Goal: Task Accomplishment & Management: Manage account settings

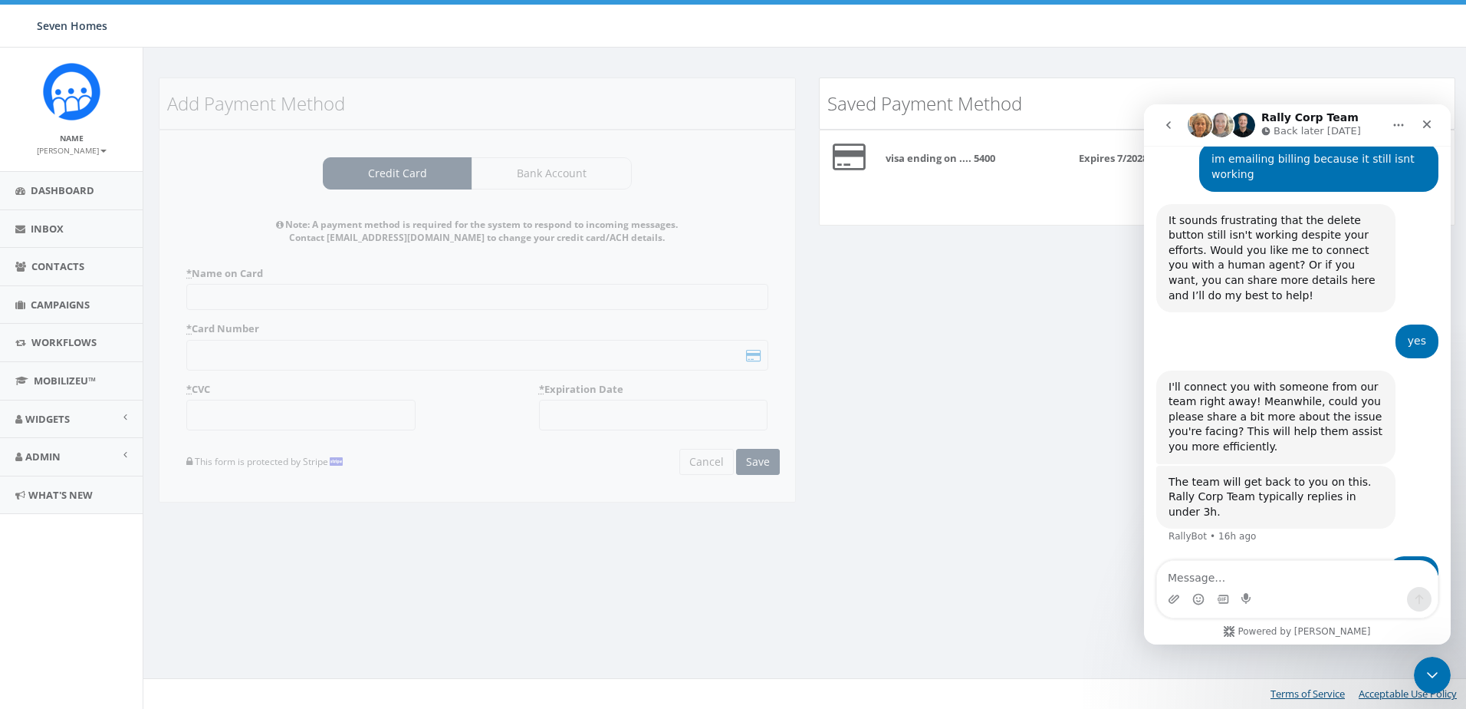
scroll to position [1140, 0]
click at [1425, 121] on icon "Close" at bounding box center [1427, 124] width 8 height 8
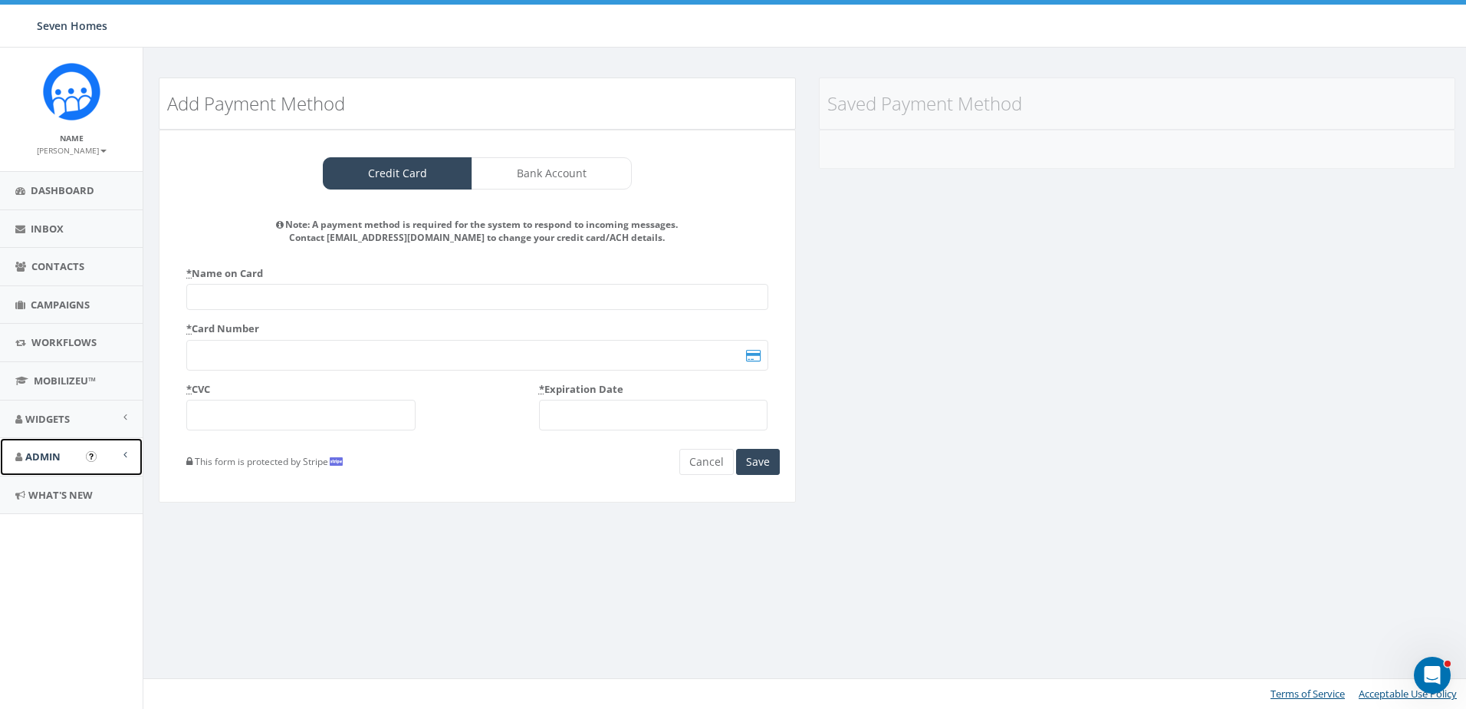
click at [61, 452] on link "Admin" at bounding box center [71, 457] width 143 height 38
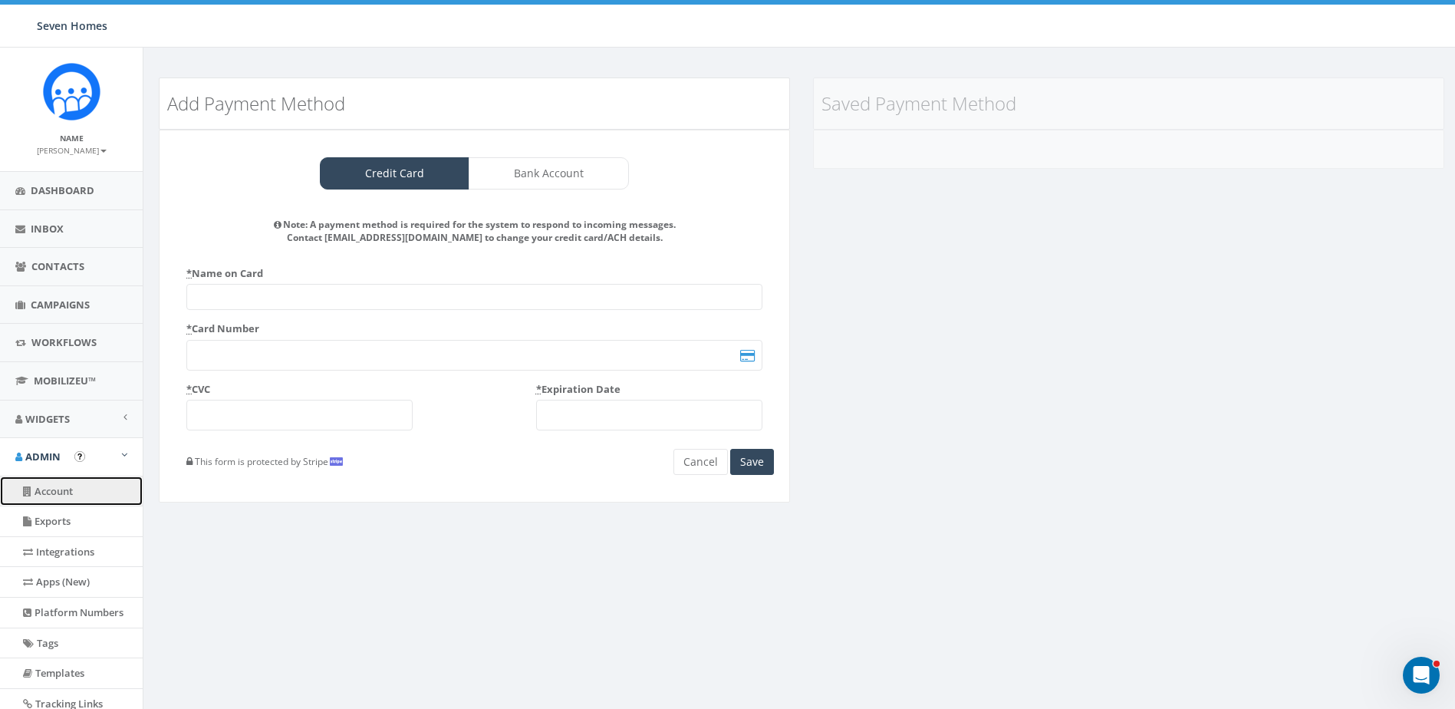
click at [62, 492] on link "Account" at bounding box center [71, 491] width 143 height 30
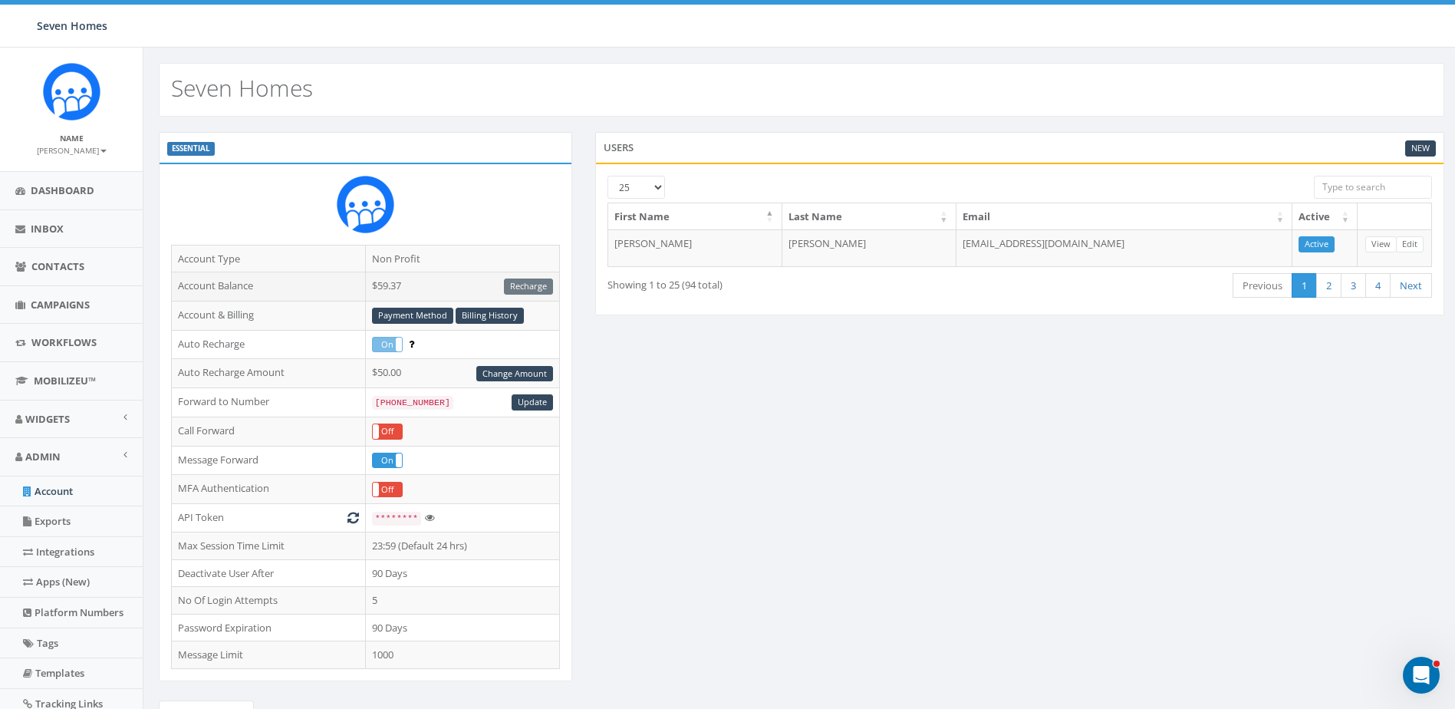
click at [524, 288] on div "Recharge" at bounding box center [528, 286] width 49 height 16
click at [85, 305] on span "Campaigns" at bounding box center [60, 305] width 59 height 14
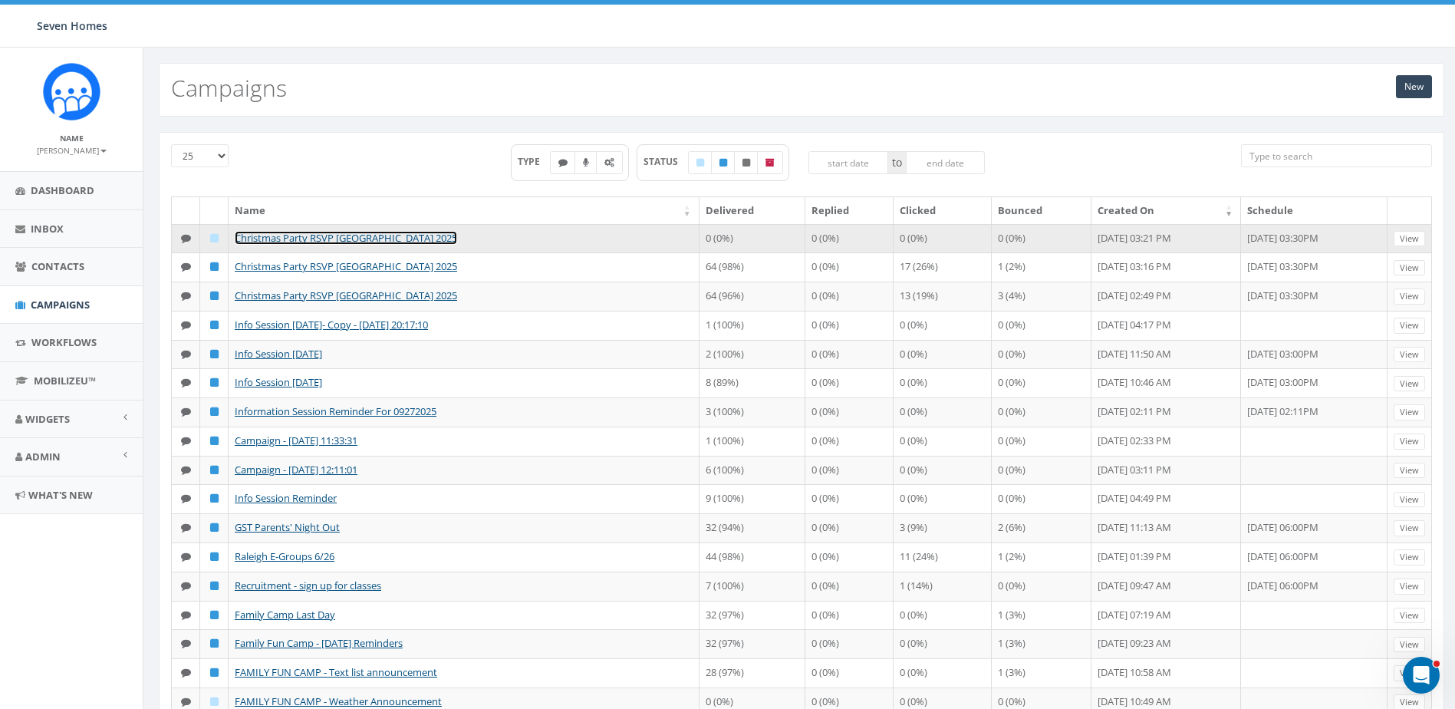
click at [369, 235] on link "Christmas Party RSVP [GEOGRAPHIC_DATA] 2025" at bounding box center [346, 238] width 222 height 14
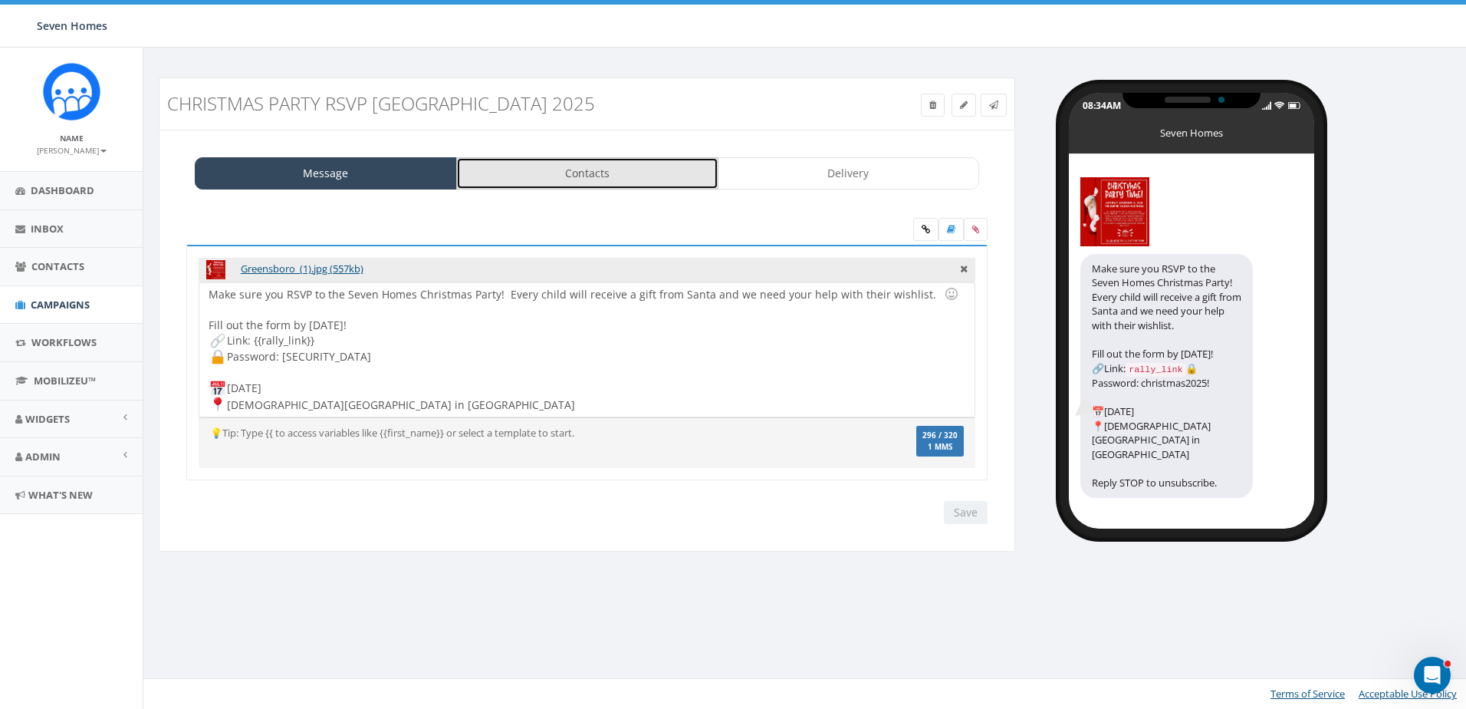
click at [666, 178] on link "Contacts" at bounding box center [587, 173] width 262 height 32
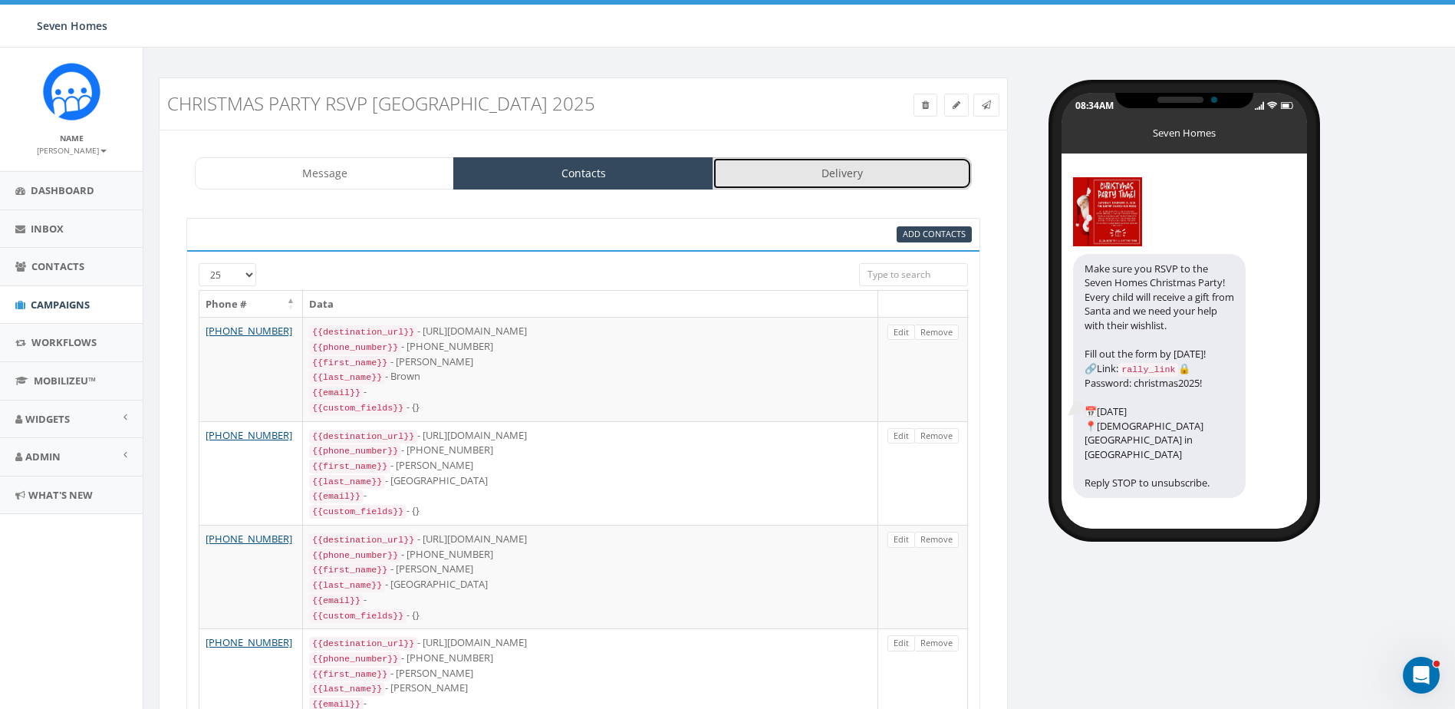
click at [806, 179] on link "Delivery" at bounding box center [841, 173] width 259 height 32
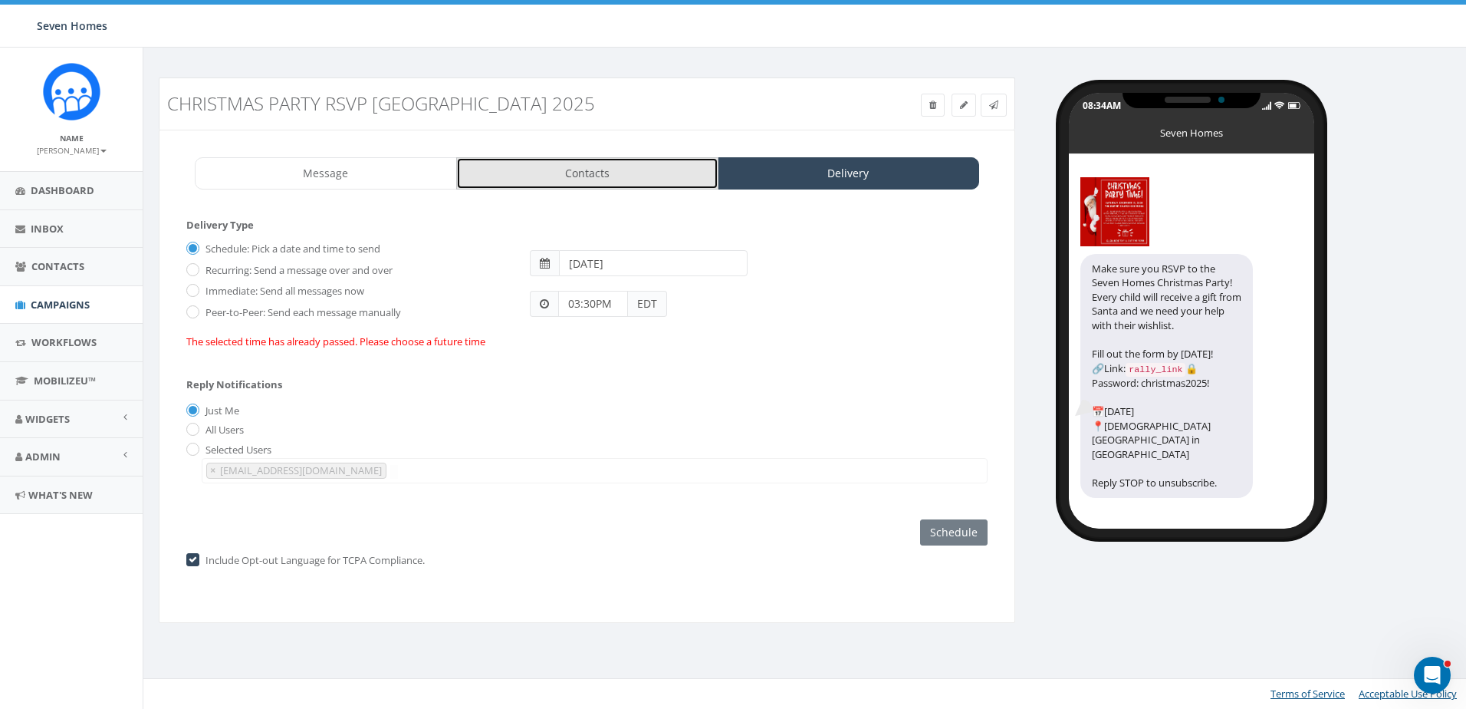
click at [599, 173] on link "Contacts" at bounding box center [587, 173] width 262 height 32
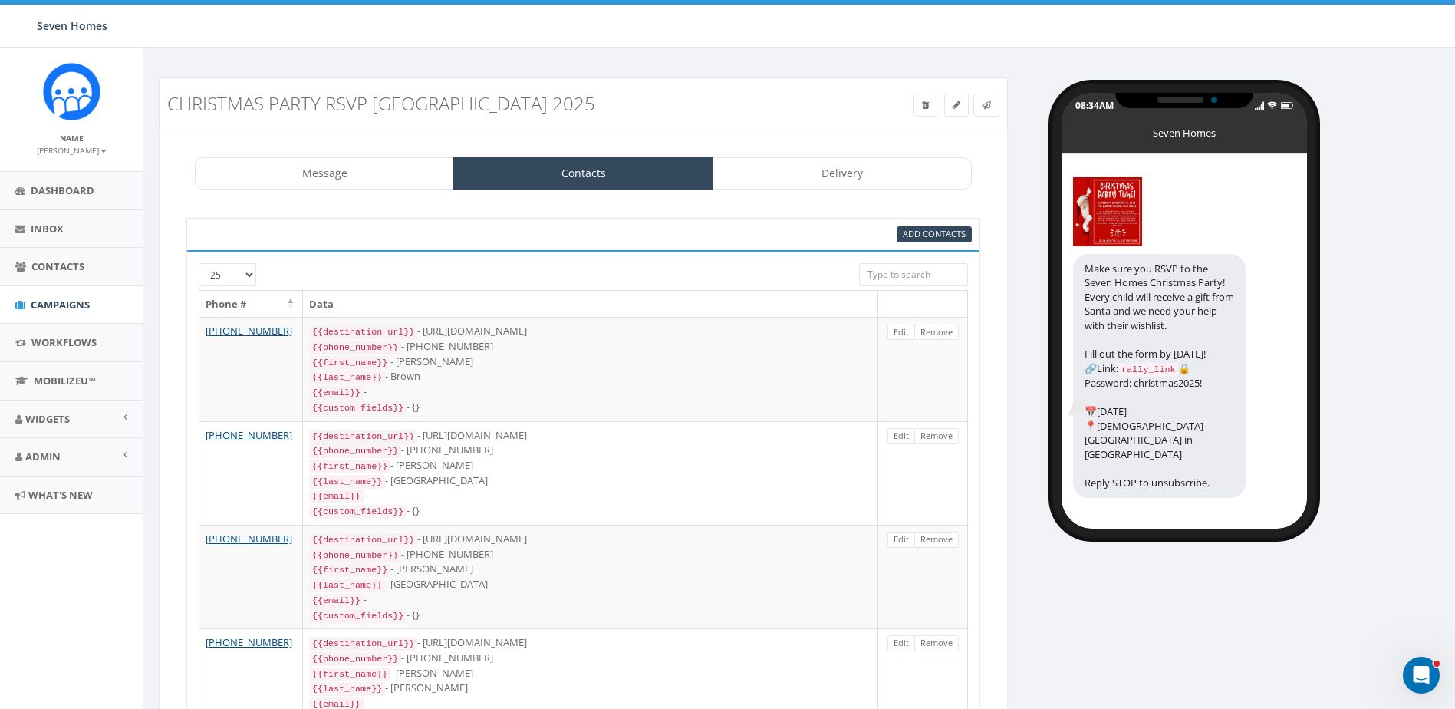
click at [916, 281] on input "search" at bounding box center [913, 274] width 109 height 23
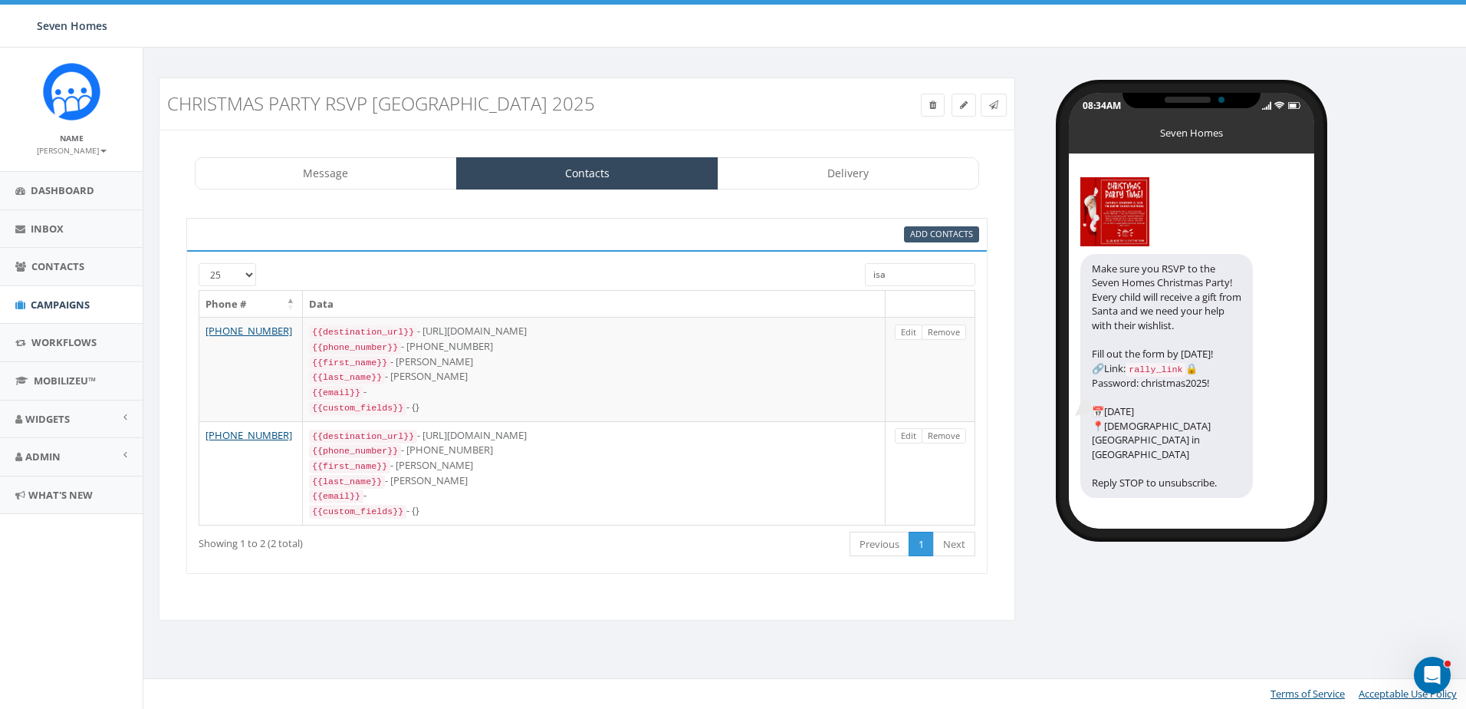
type input "isa"
click at [932, 233] on span "Add Contacts" at bounding box center [941, 234] width 63 height 12
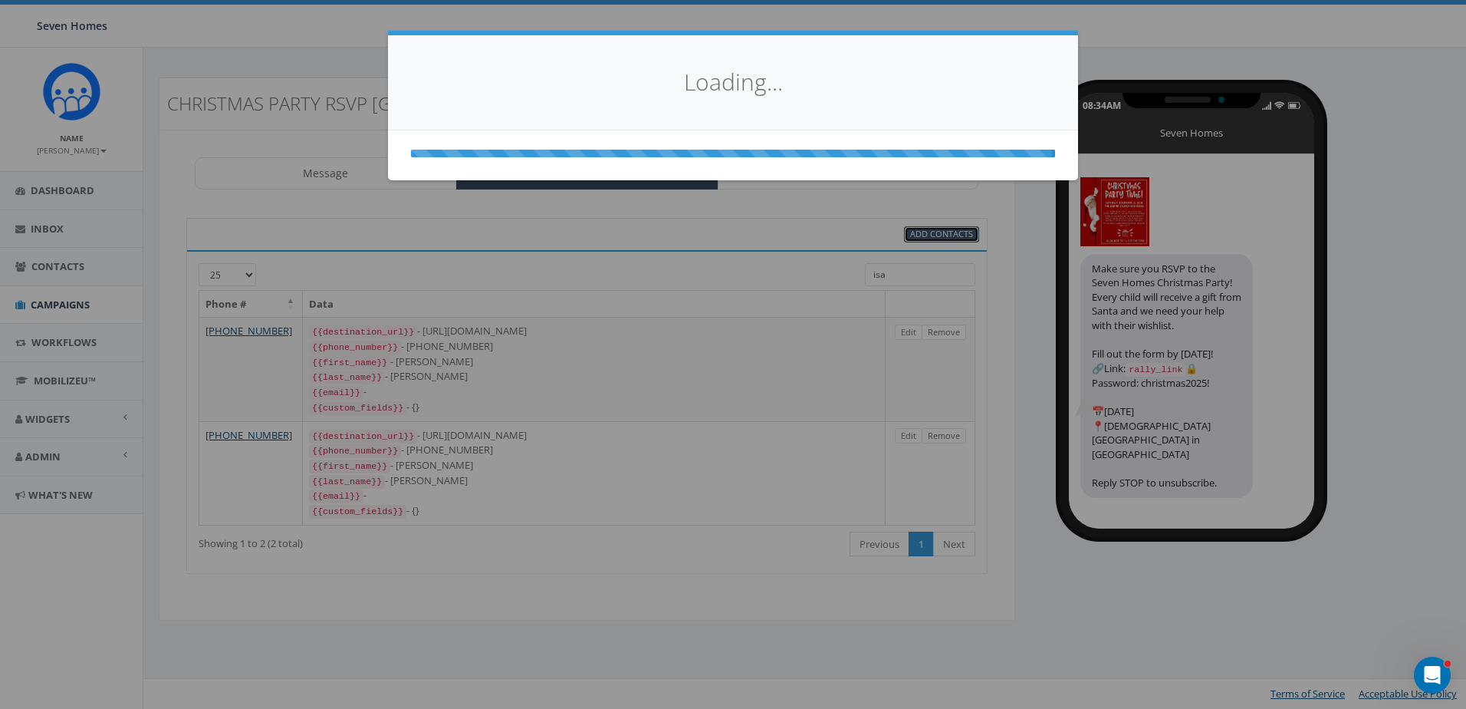
select select
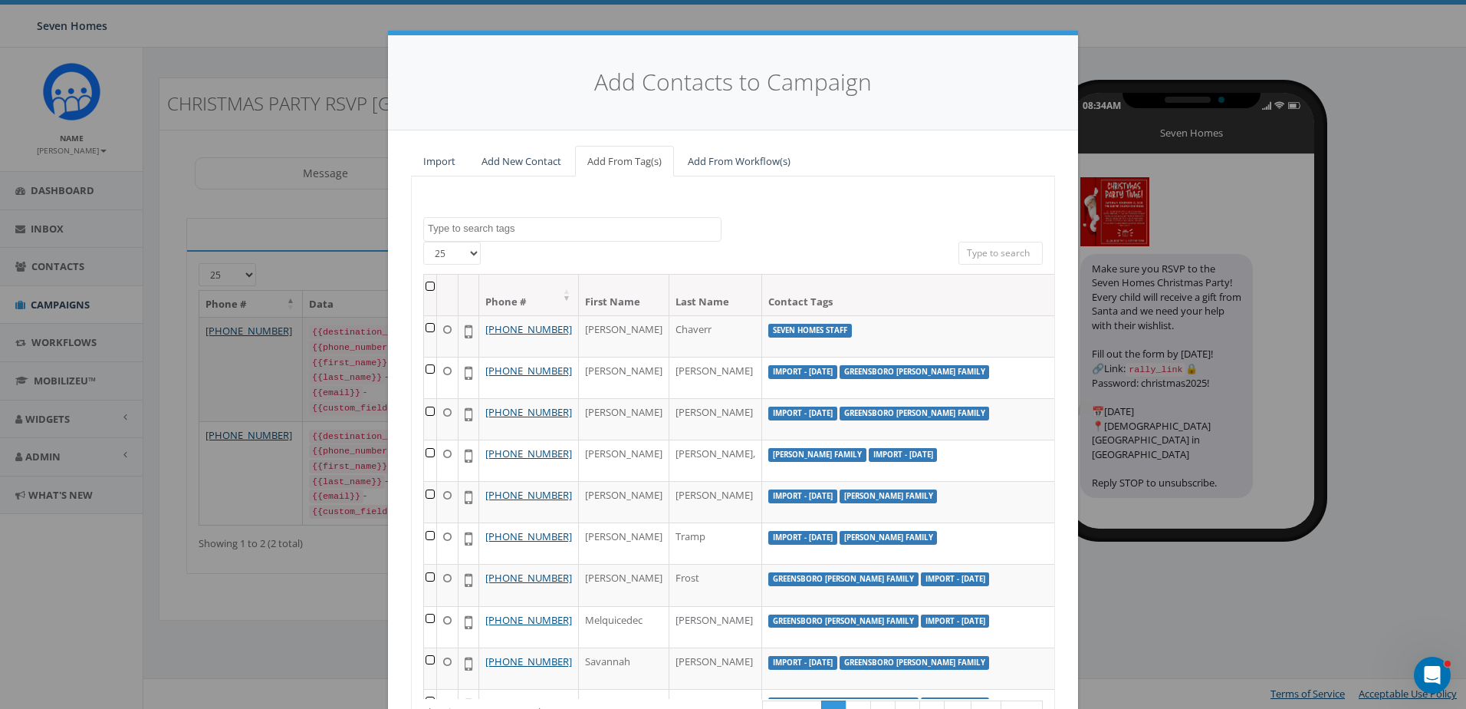
click at [552, 225] on textarea "Search" at bounding box center [574, 229] width 293 height 14
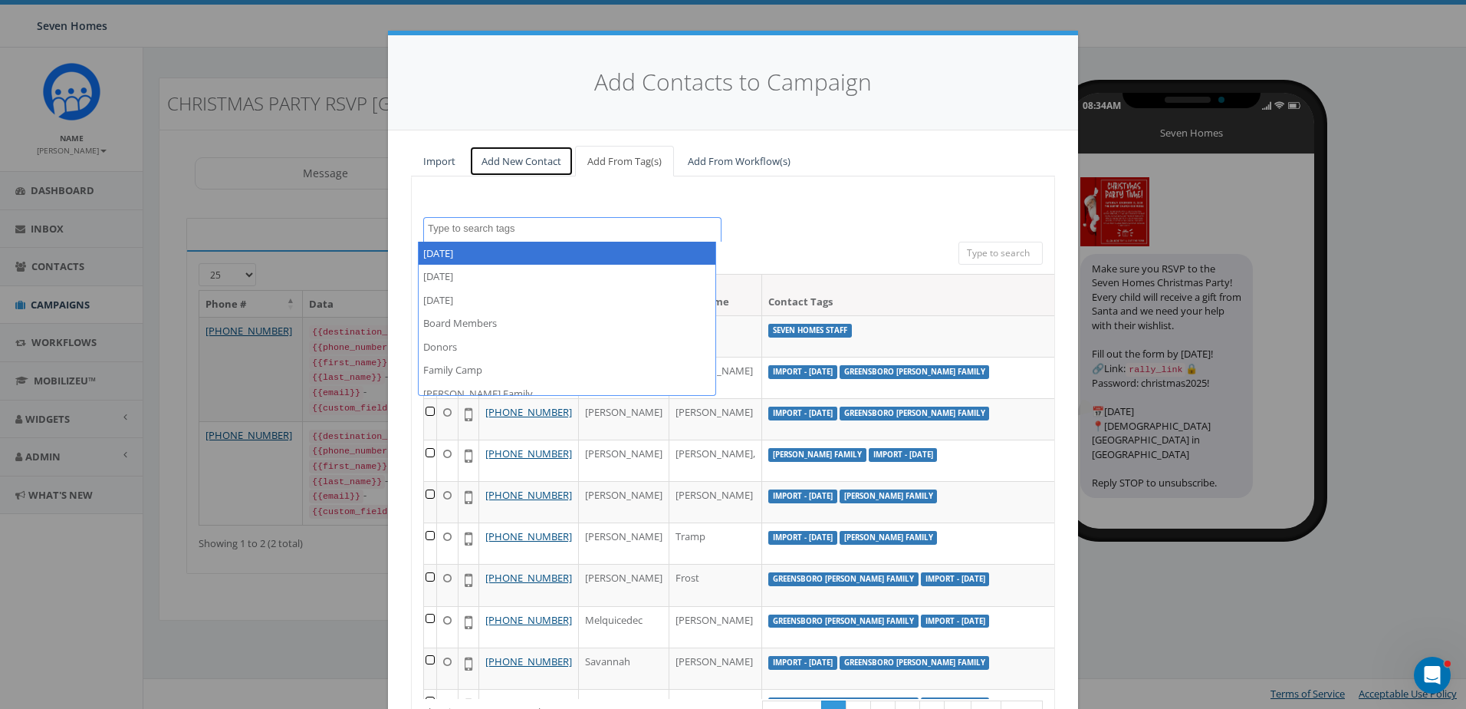
click at [531, 169] on link "Add New Contact" at bounding box center [521, 161] width 104 height 31
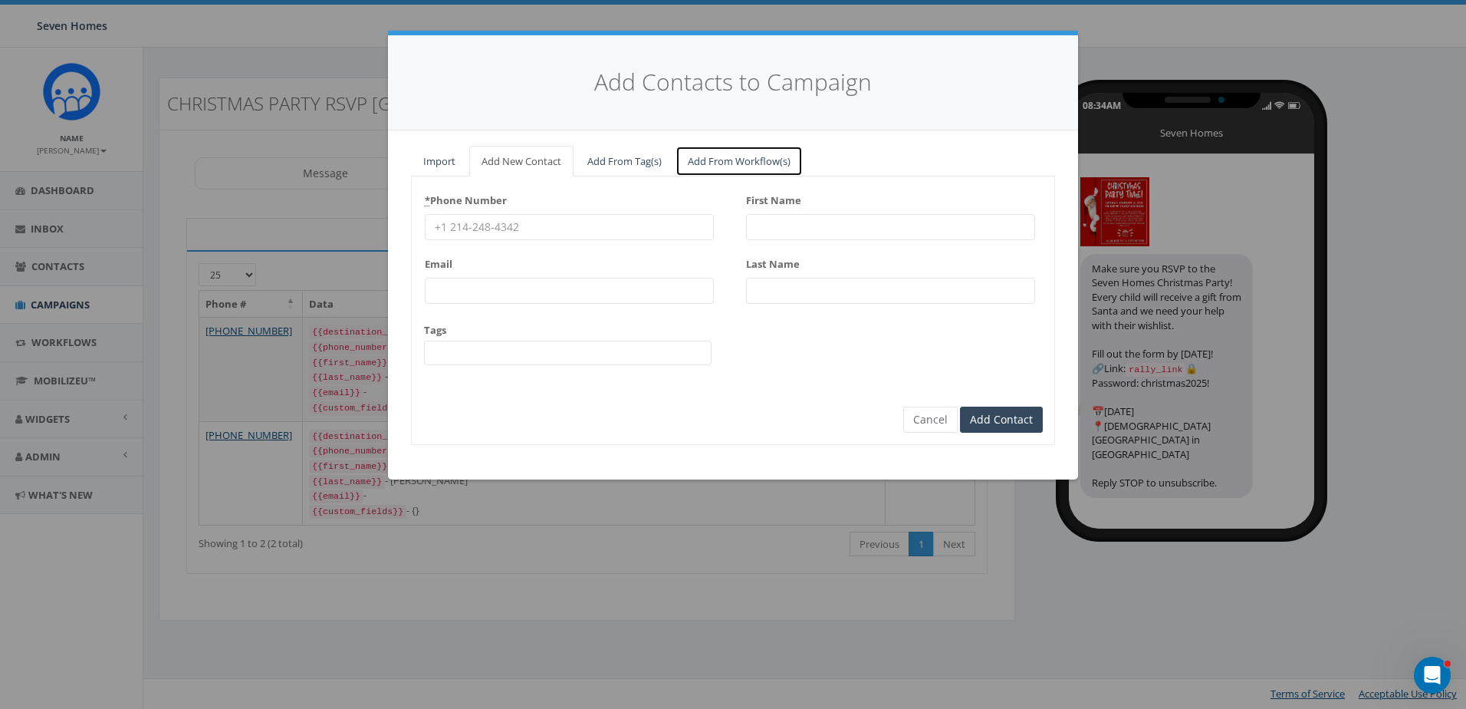
click at [716, 163] on link "Add From Workflow(s)" at bounding box center [739, 161] width 127 height 31
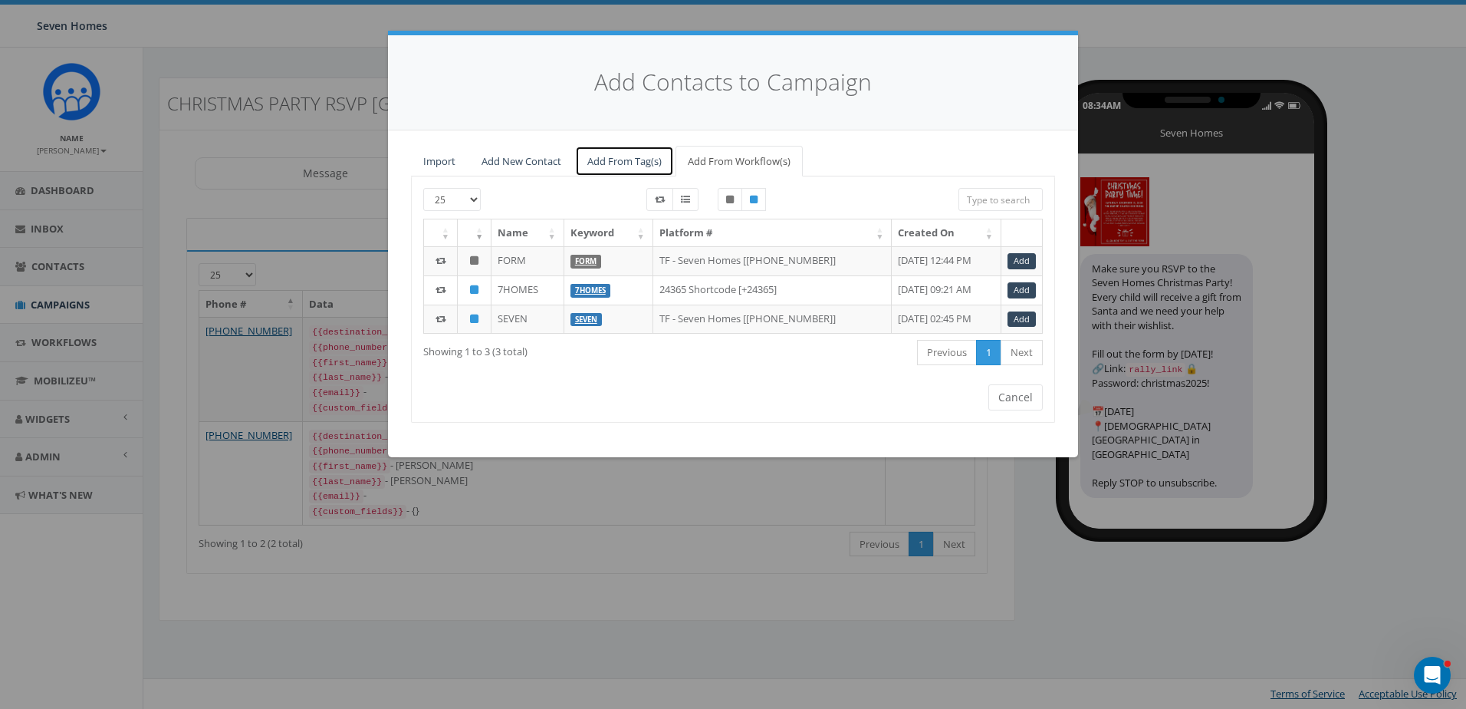
click at [605, 161] on link "Add From Tag(s)" at bounding box center [624, 161] width 99 height 31
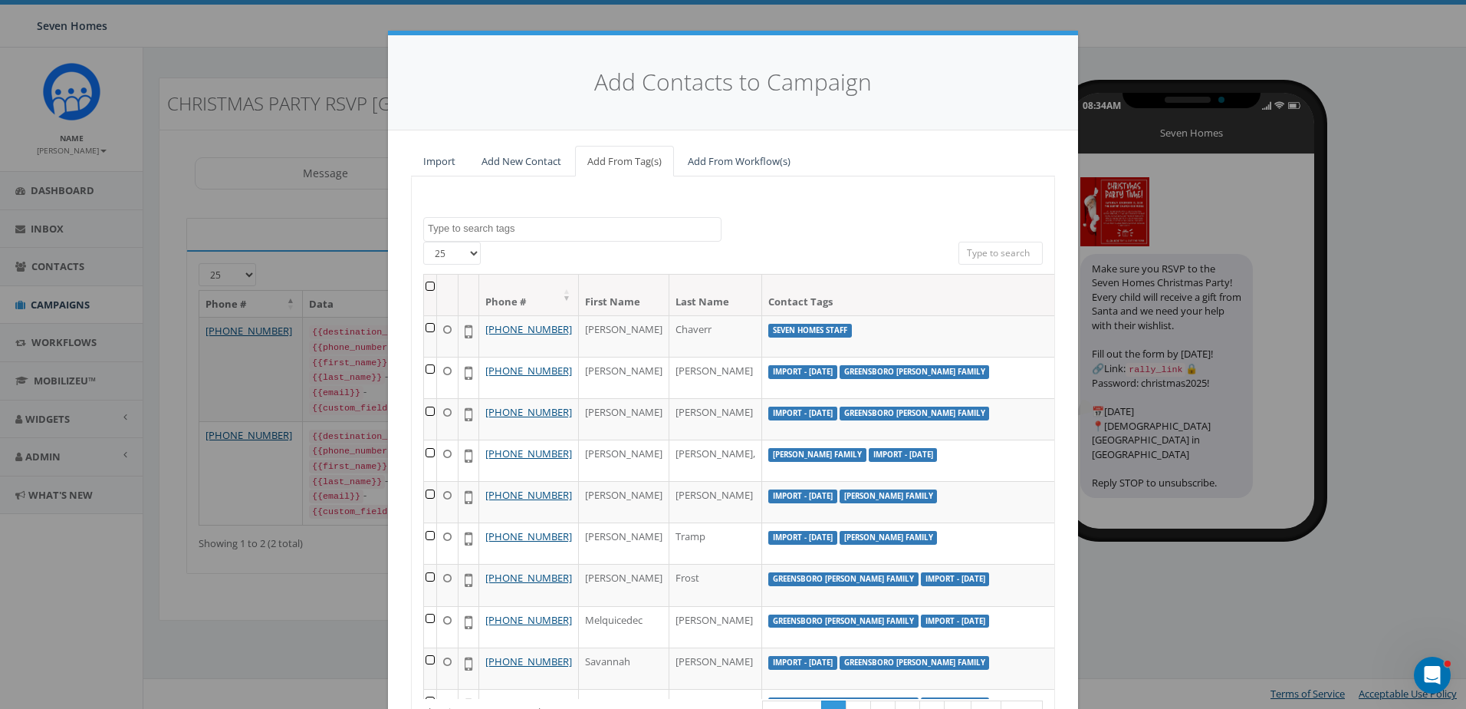
click at [547, 225] on textarea "Search" at bounding box center [574, 229] width 293 height 14
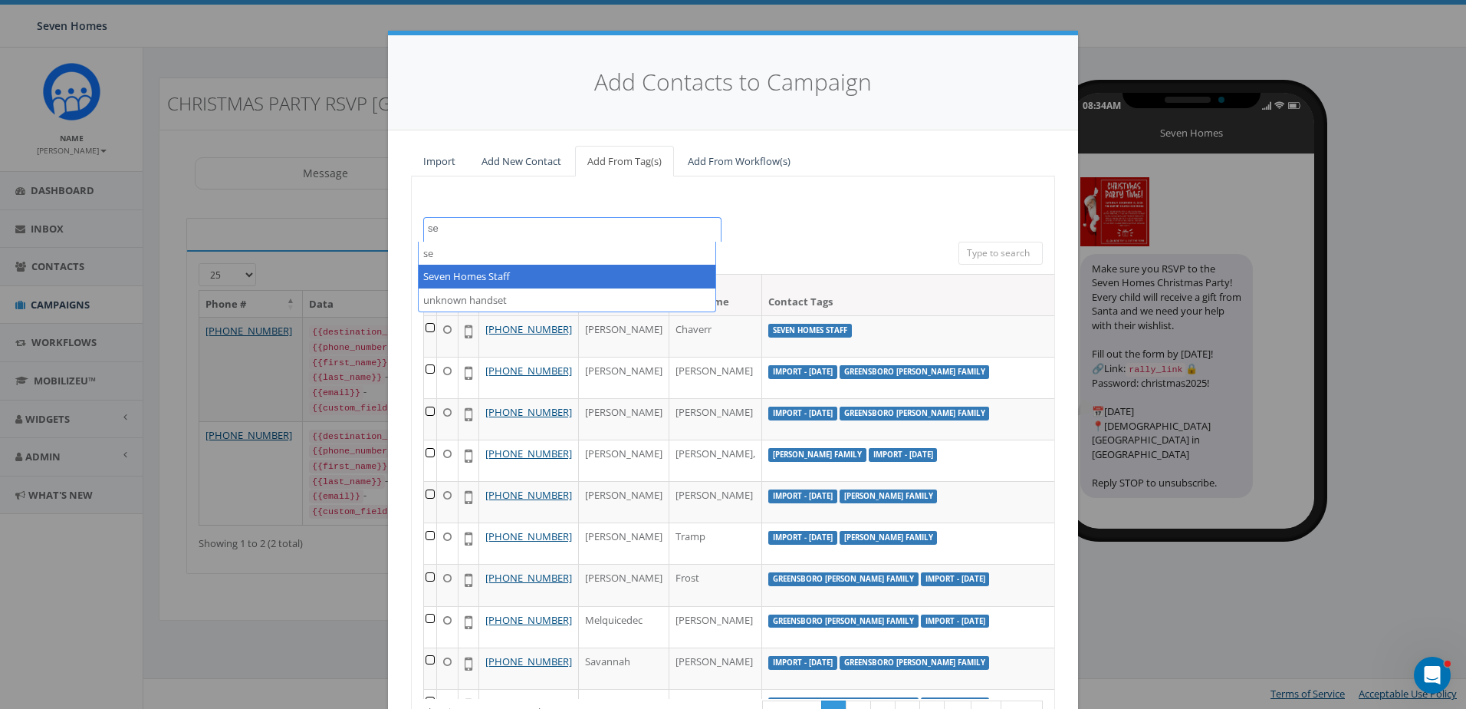
type textarea "se"
select select "Seven Homes Staff"
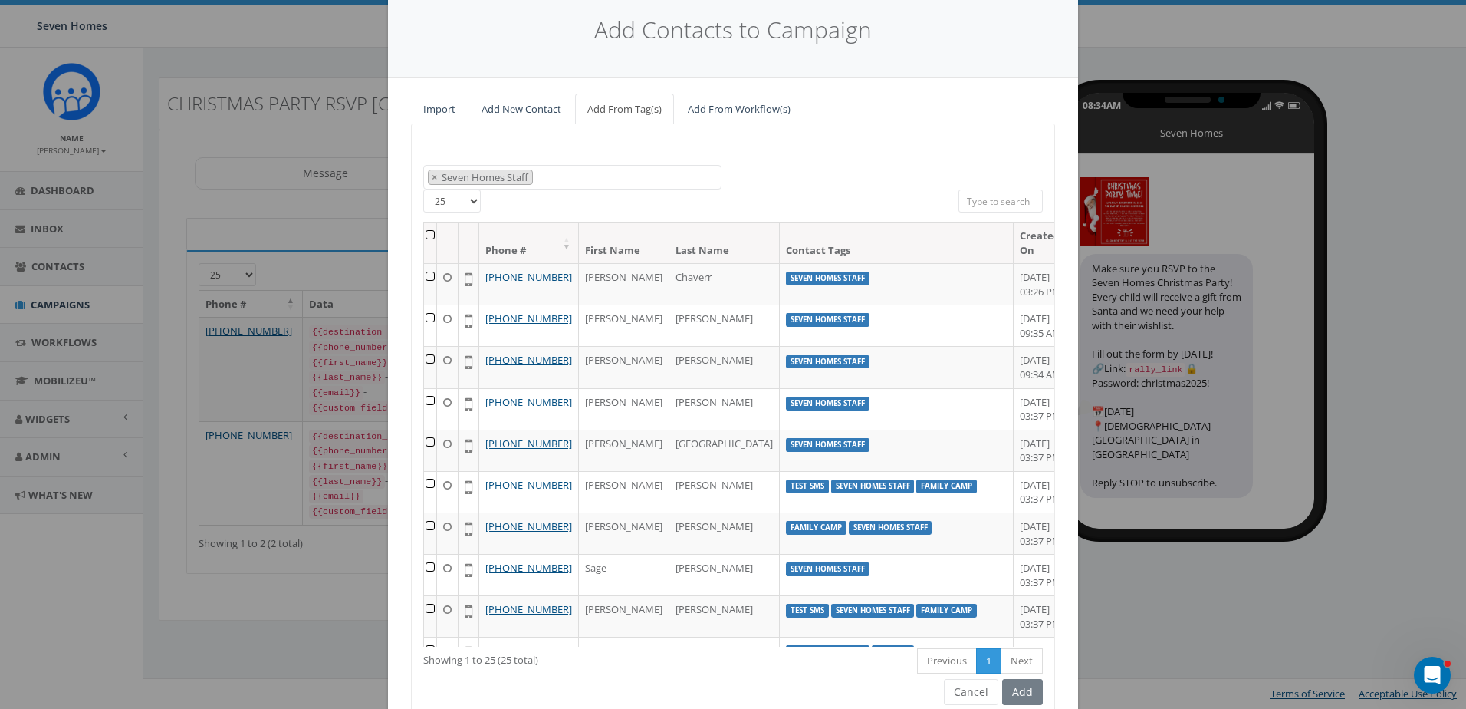
scroll to position [118, 0]
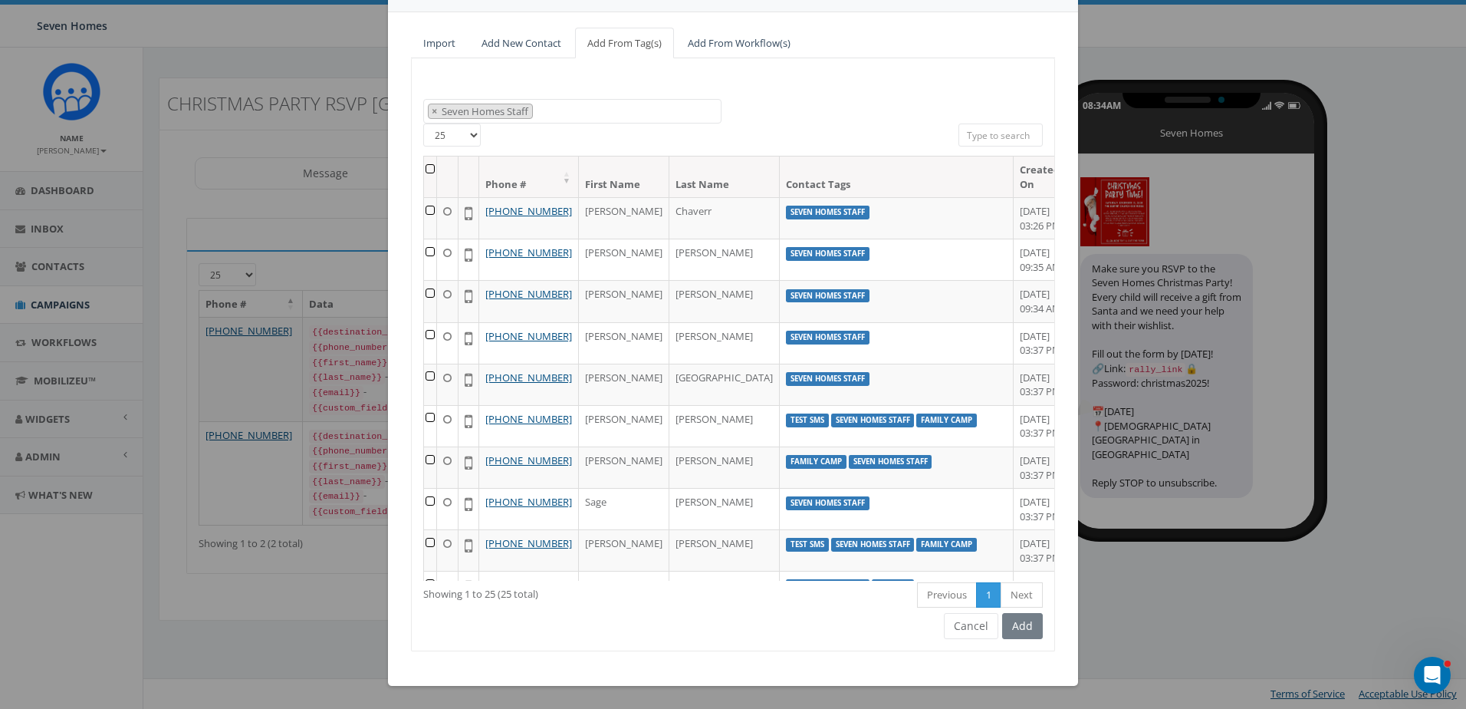
click at [1024, 623] on div "Add" at bounding box center [1020, 626] width 44 height 26
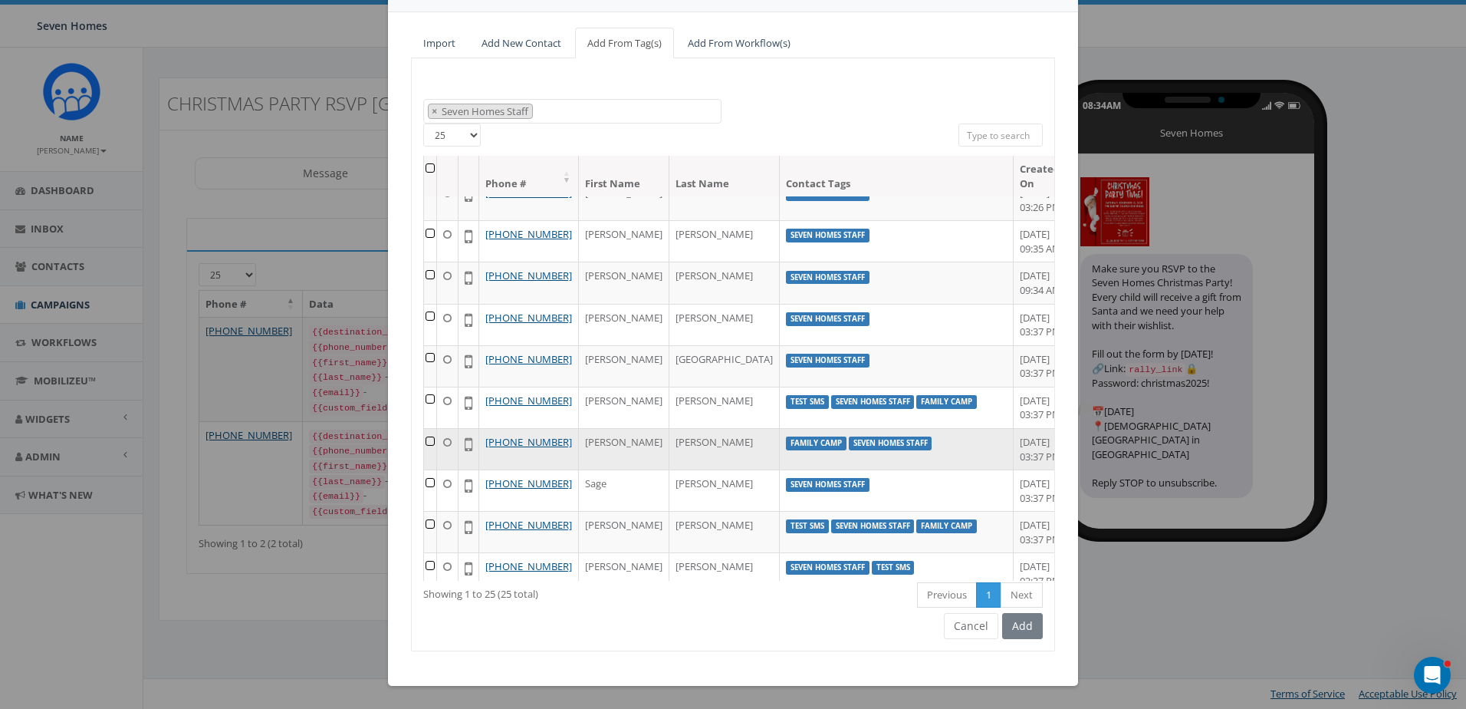
scroll to position [0, 0]
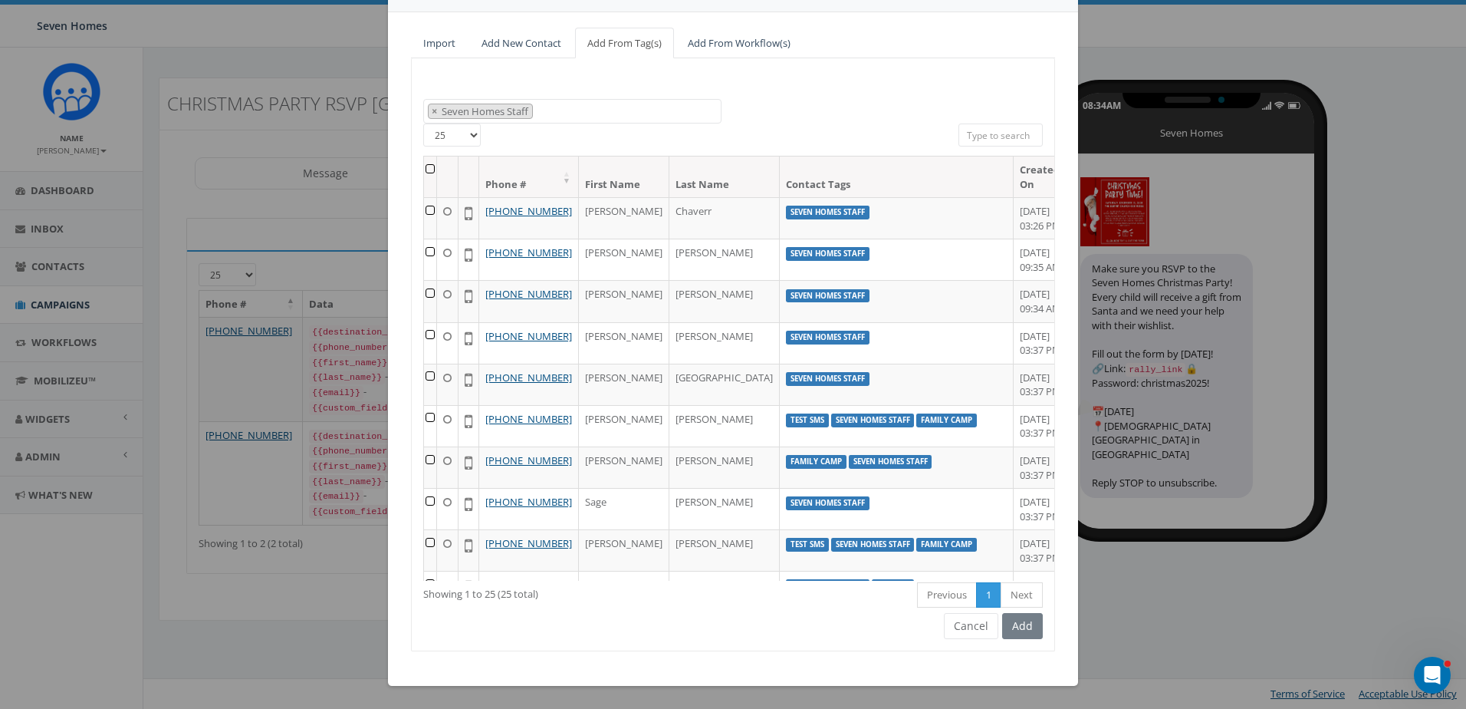
click at [436, 212] on td at bounding box center [430, 217] width 13 height 41
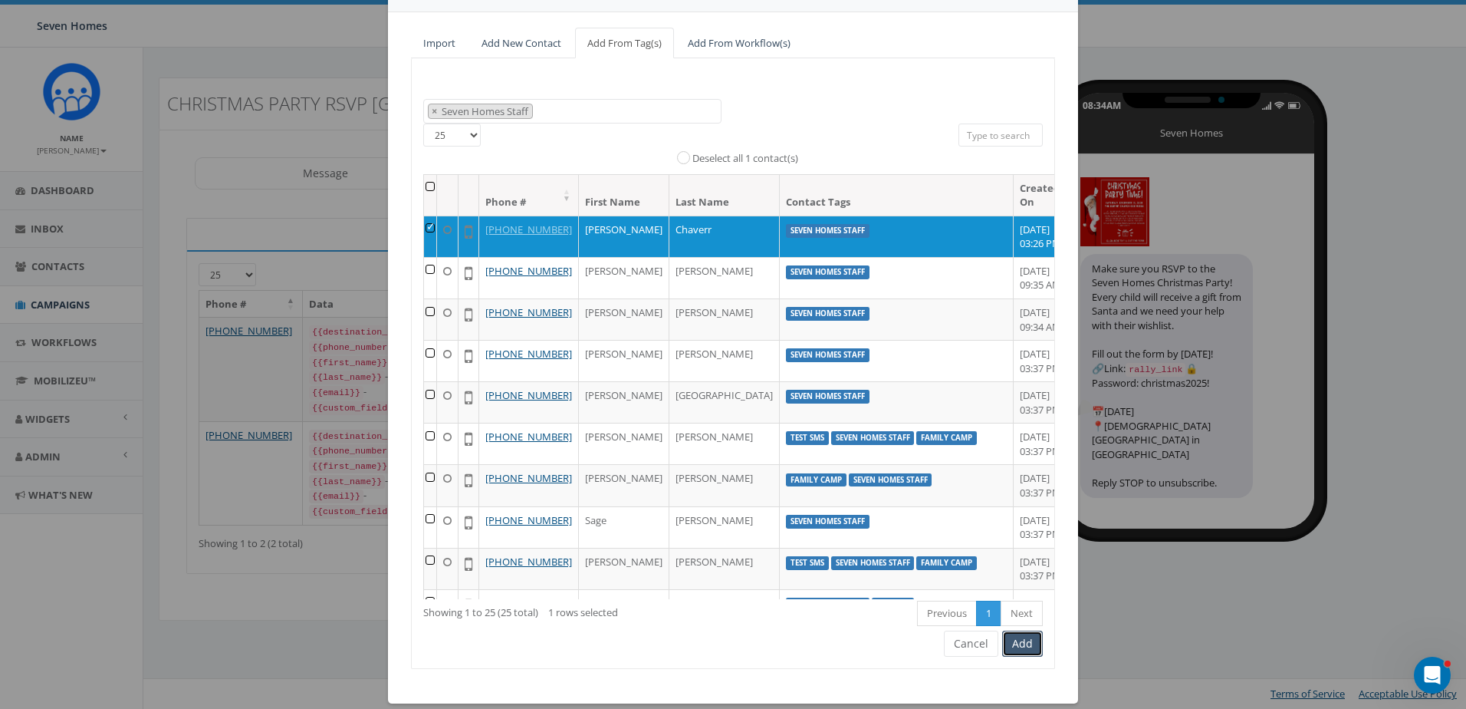
click at [1018, 646] on button "Add" at bounding box center [1022, 643] width 41 height 26
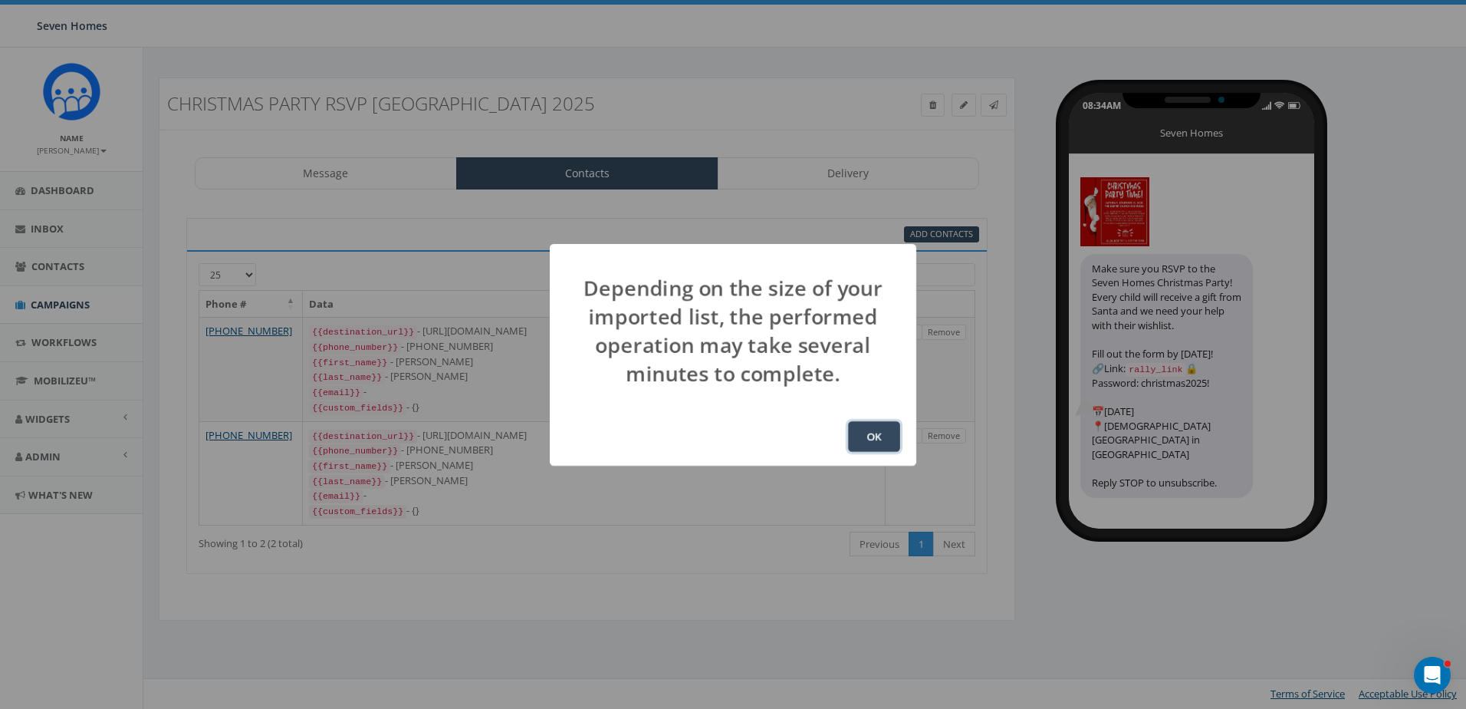
click at [860, 429] on button "OK" at bounding box center [874, 436] width 52 height 31
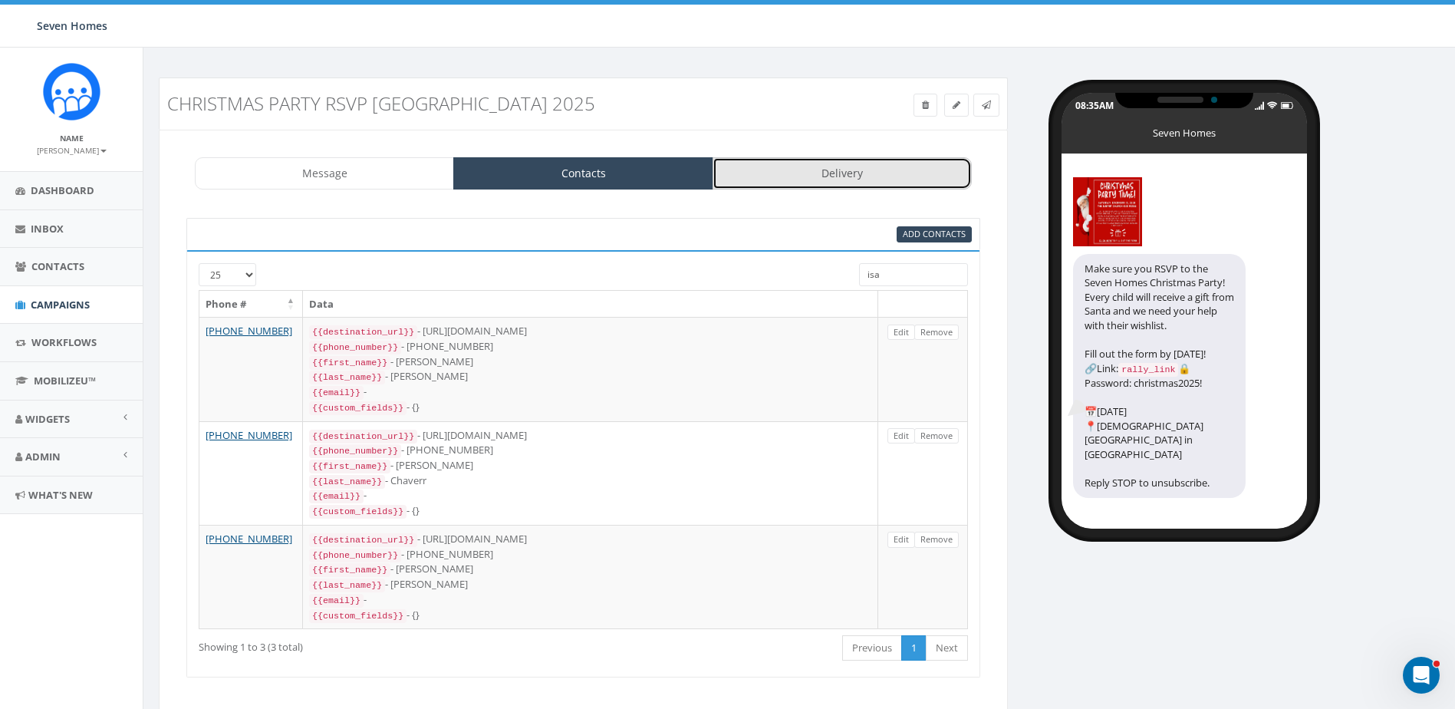
click at [869, 172] on link "Delivery" at bounding box center [841, 173] width 259 height 32
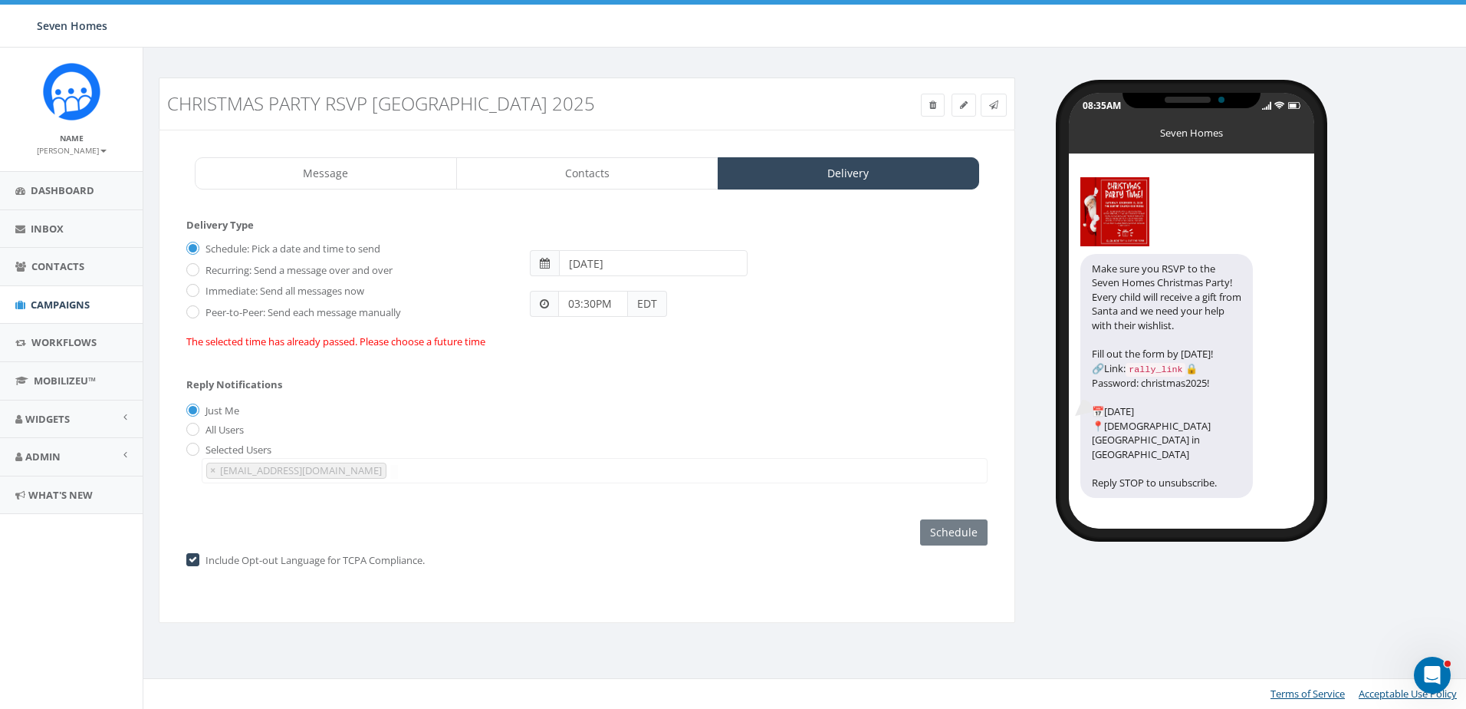
click at [633, 264] on input "2025-10-13" at bounding box center [653, 263] width 189 height 26
click at [624, 383] on td "14" at bounding box center [620, 384] width 23 height 23
type input "2025-10-14"
click at [775, 301] on div "03:30PM EDT" at bounding box center [758, 296] width 481 height 41
click at [581, 305] on input "03:30PM" at bounding box center [593, 304] width 70 height 26
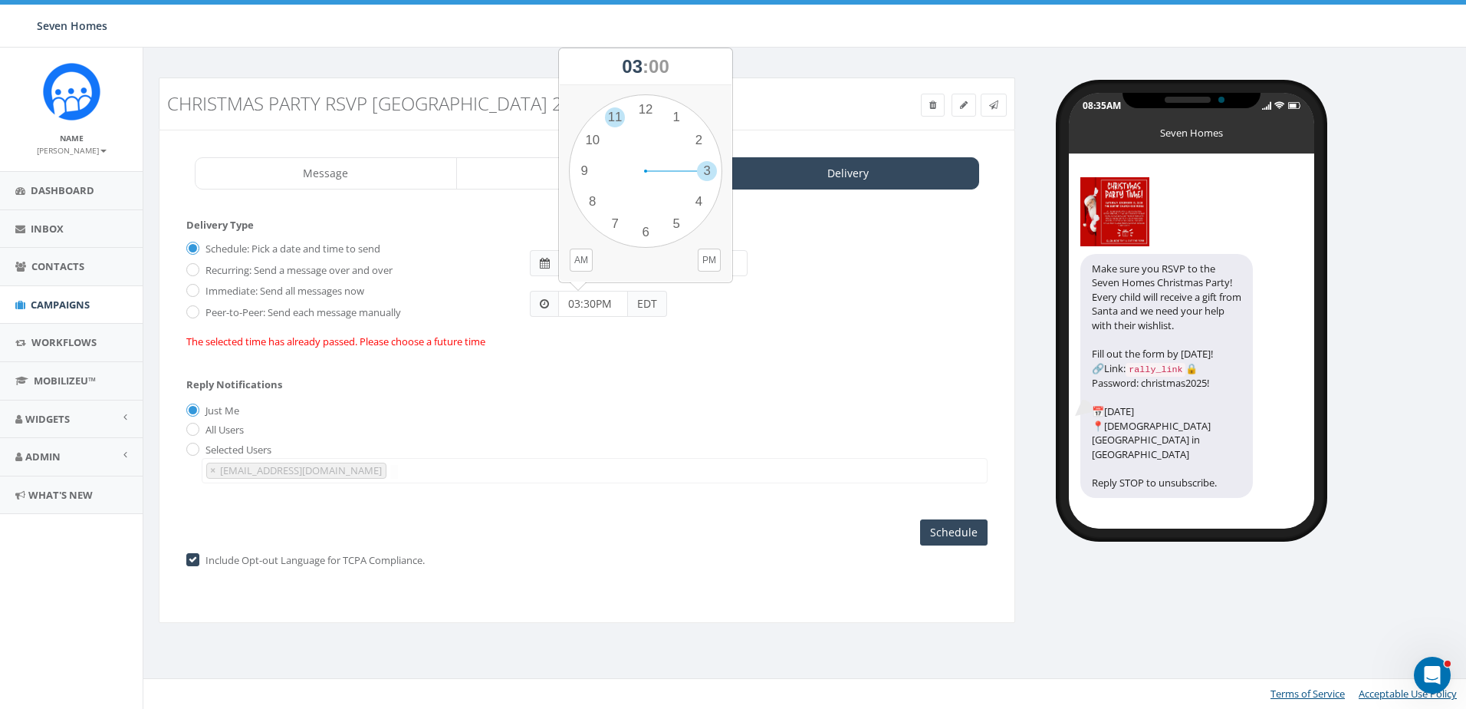
click at [621, 115] on div "1 2 3 4 5 6 7 8 9 10 11 12 00 05 10 15 20 25 30 35 40 45 50 55" at bounding box center [645, 170] width 153 height 153
click at [641, 111] on div "1 2 3 4 5 6 7 8 9 10 11 12 00 05 10 15 20 25 30 35 40 45 50 55" at bounding box center [645, 170] width 153 height 153
type input "11:00PM"
click at [603, 307] on input "11:00PM" at bounding box center [593, 304] width 70 height 26
click at [713, 258] on button "PM" at bounding box center [709, 259] width 23 height 23
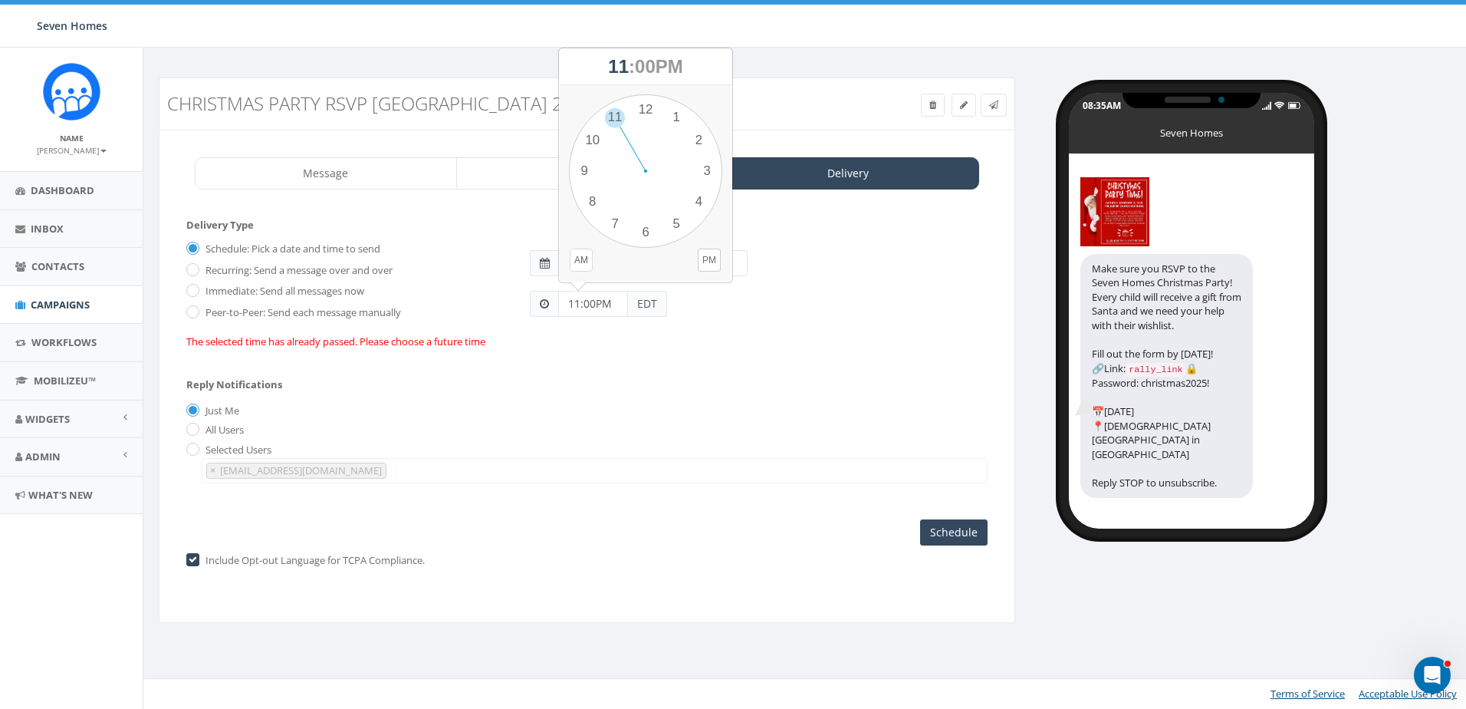
click at [580, 261] on button "AM" at bounding box center [581, 259] width 23 height 23
click at [603, 389] on div "Reply Notifications Just Me All Users Selected Users impact@7homes.org × impact…" at bounding box center [586, 426] width 801 height 127
click at [939, 532] on input "Schedule" at bounding box center [953, 532] width 67 height 26
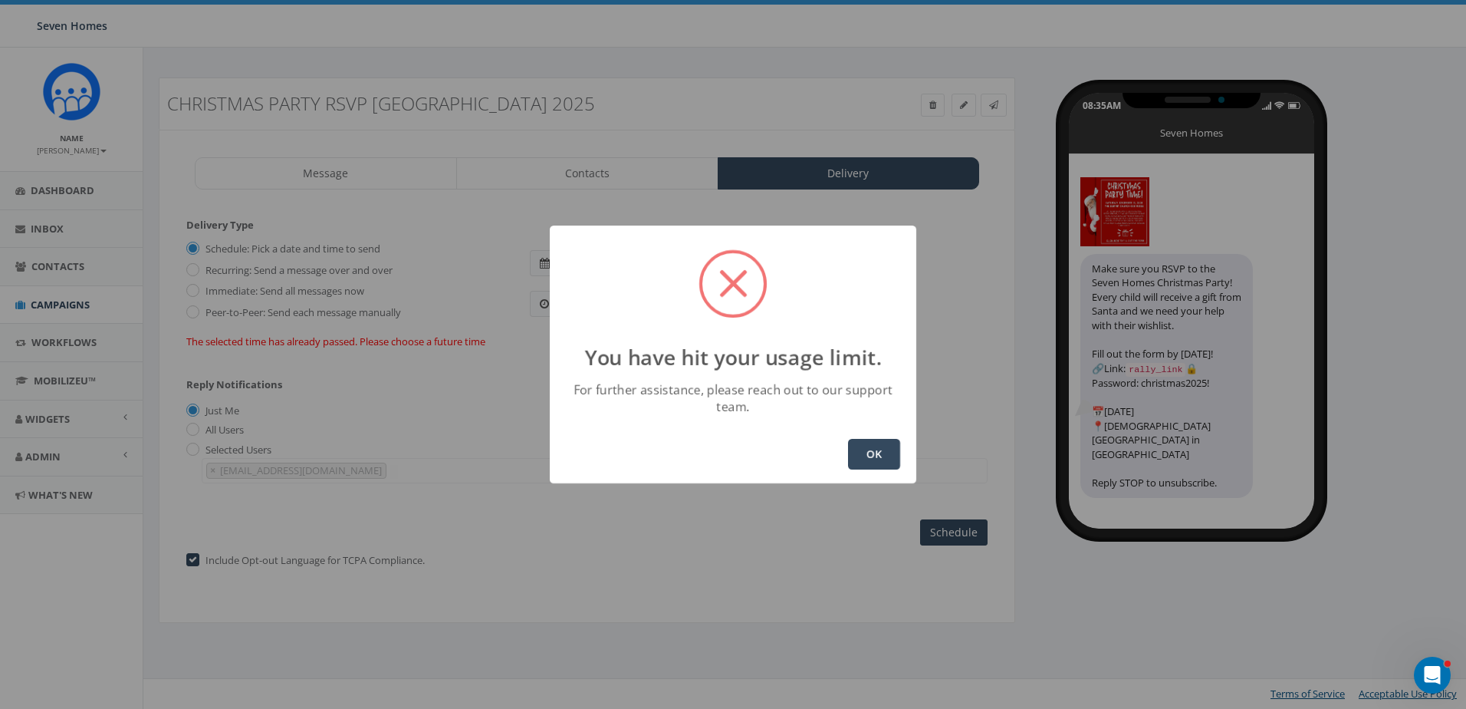
click at [863, 452] on button "OK" at bounding box center [874, 454] width 52 height 31
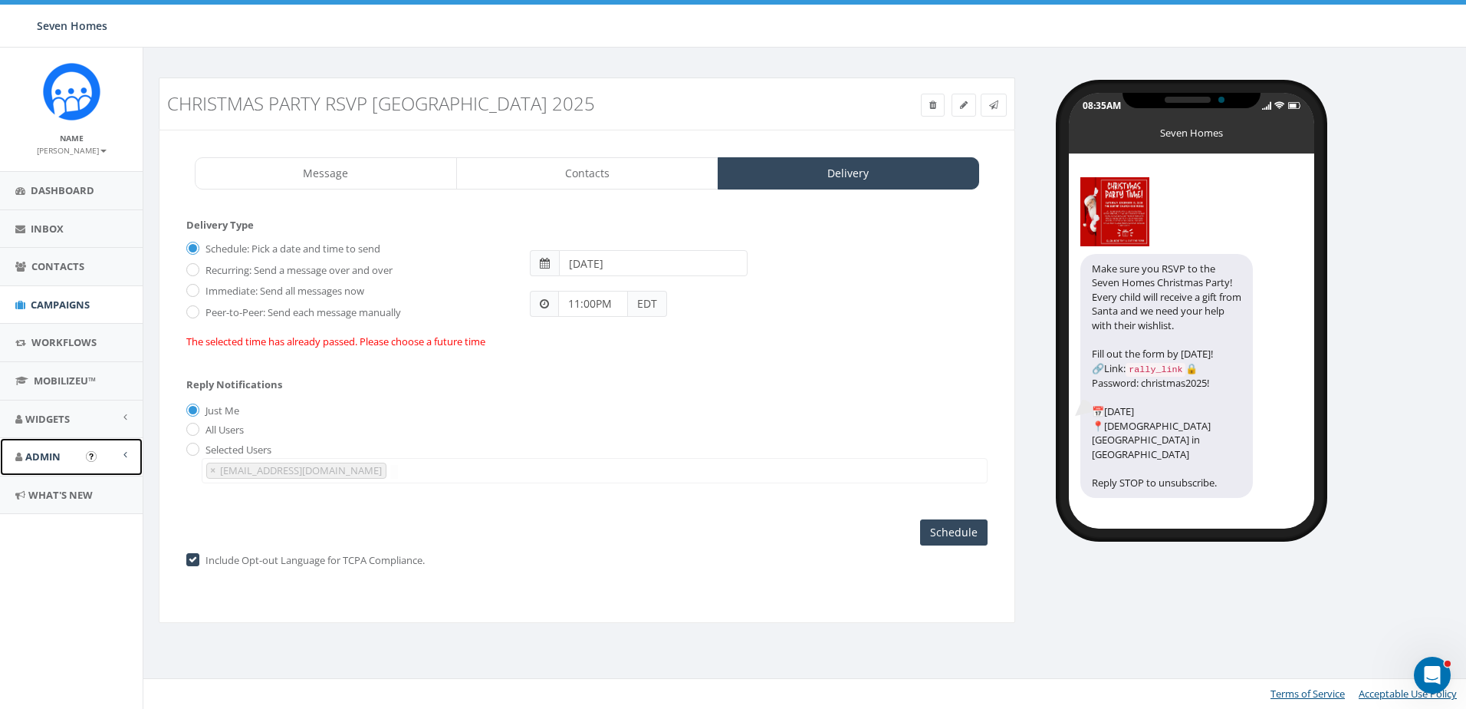
click at [60, 452] on span "Admin" at bounding box center [42, 456] width 35 height 14
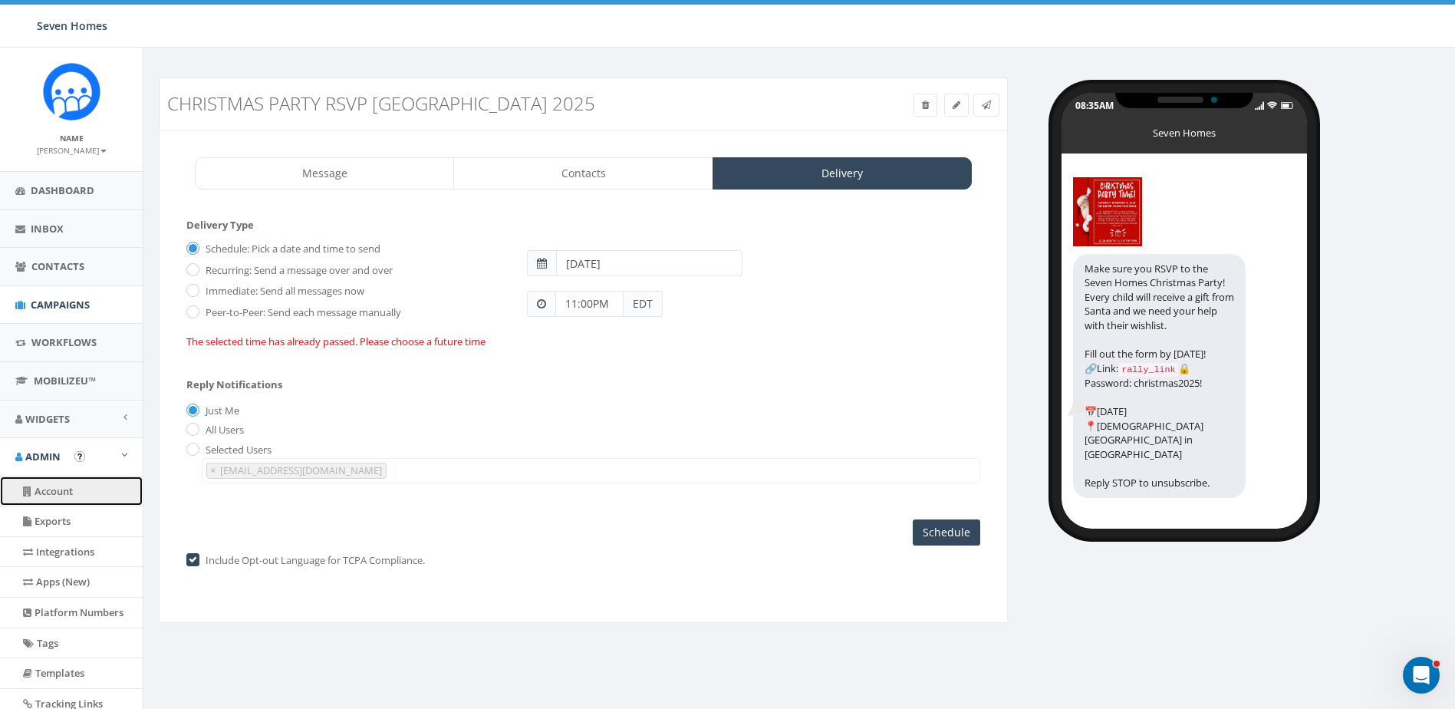
click at [57, 485] on link "Account" at bounding box center [71, 491] width 143 height 30
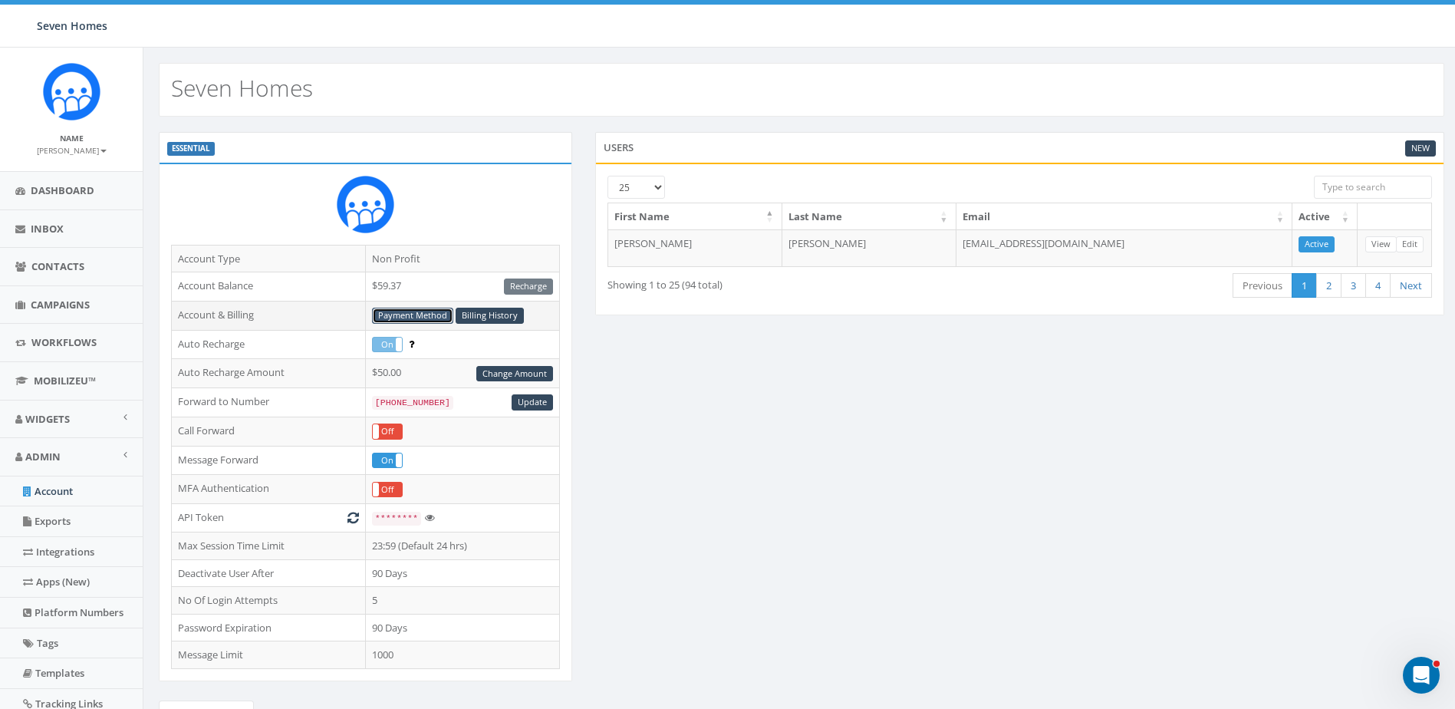
click at [426, 312] on link "Payment Method" at bounding box center [412, 315] width 81 height 16
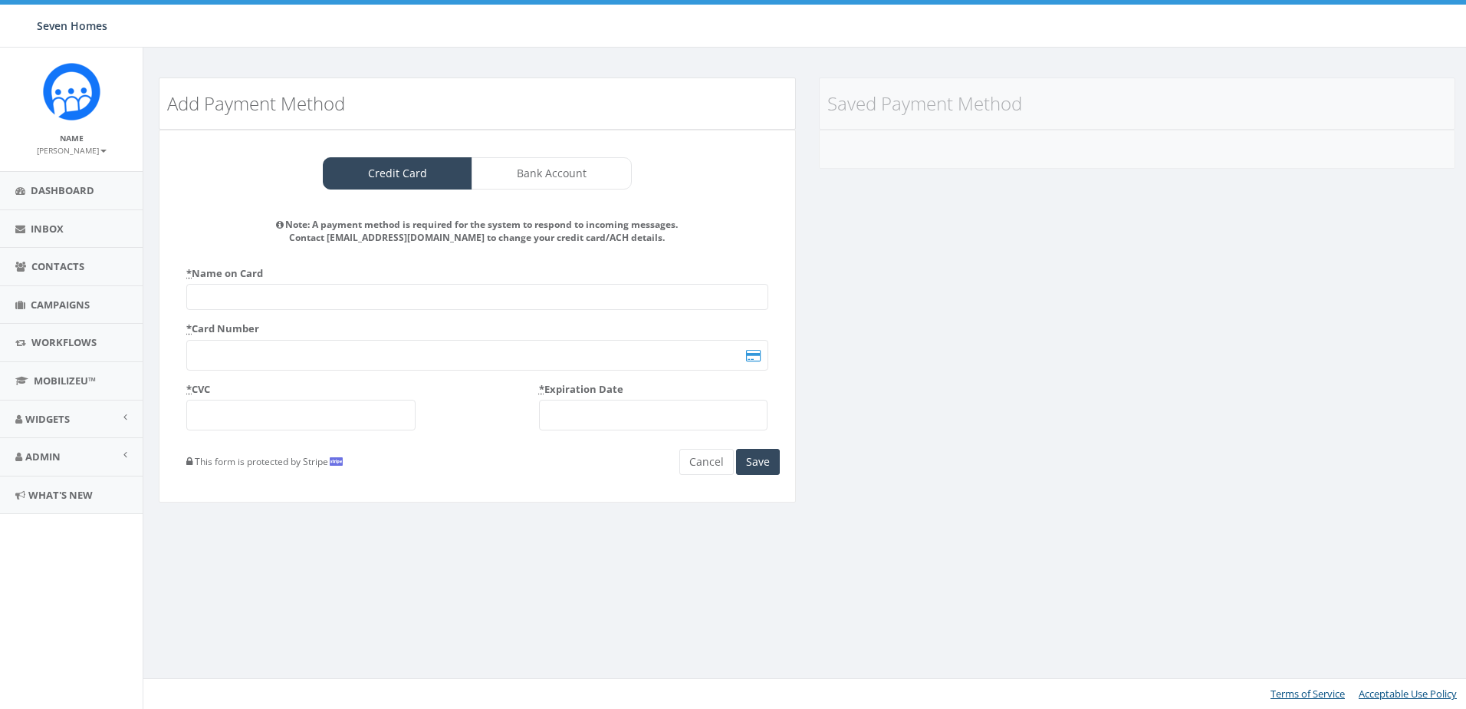
click at [311, 291] on input "text" at bounding box center [477, 297] width 582 height 26
type input "[PERSON_NAME]"
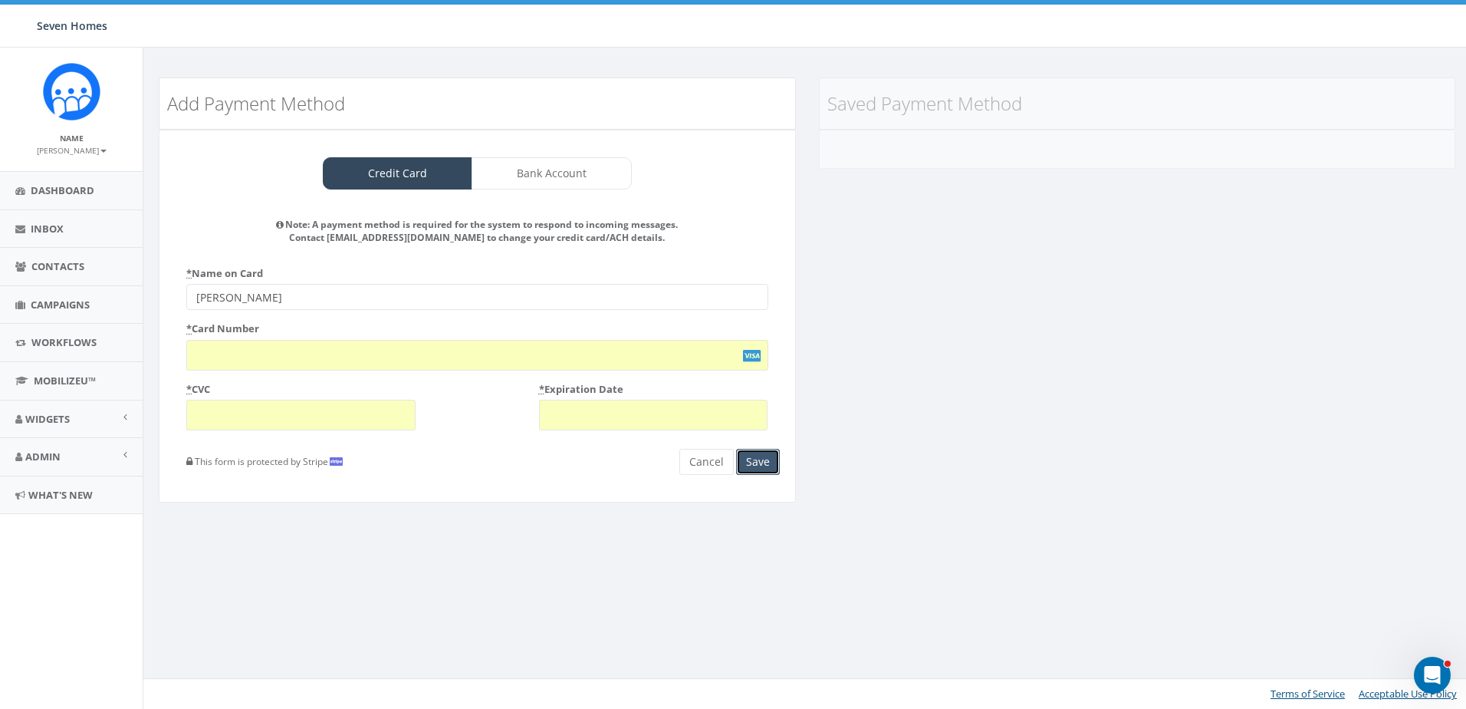
click at [750, 457] on button "Save" at bounding box center [758, 462] width 44 height 26
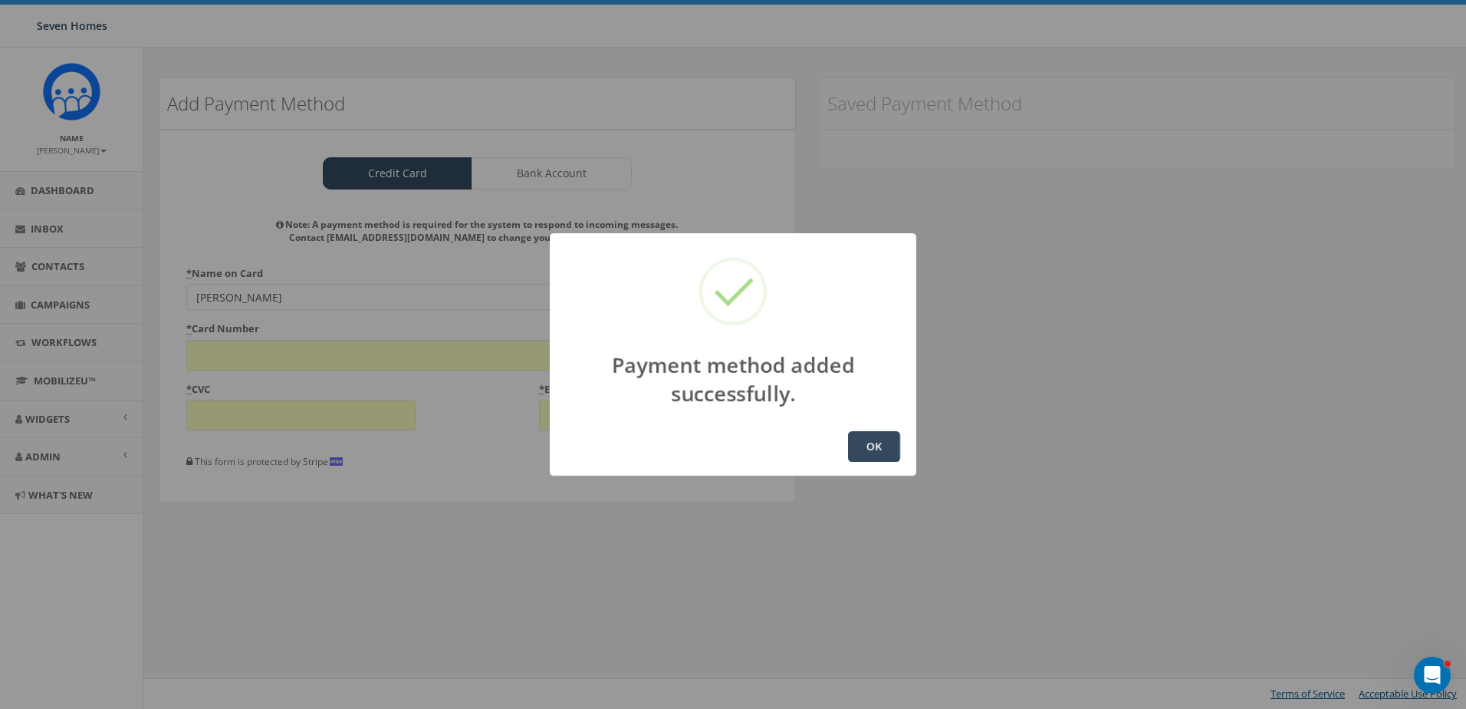
click at [879, 449] on button "OK" at bounding box center [874, 446] width 52 height 31
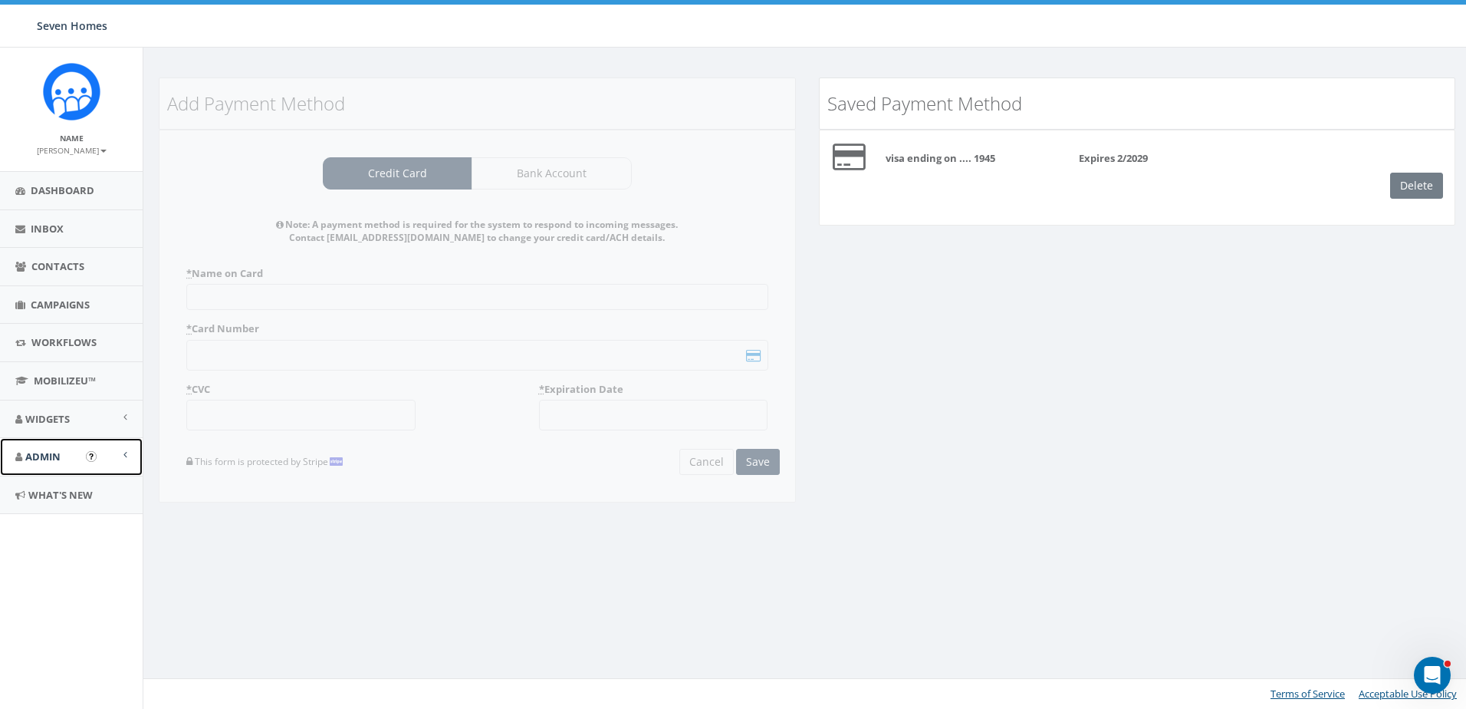
click at [44, 448] on link "Admin" at bounding box center [71, 457] width 143 height 38
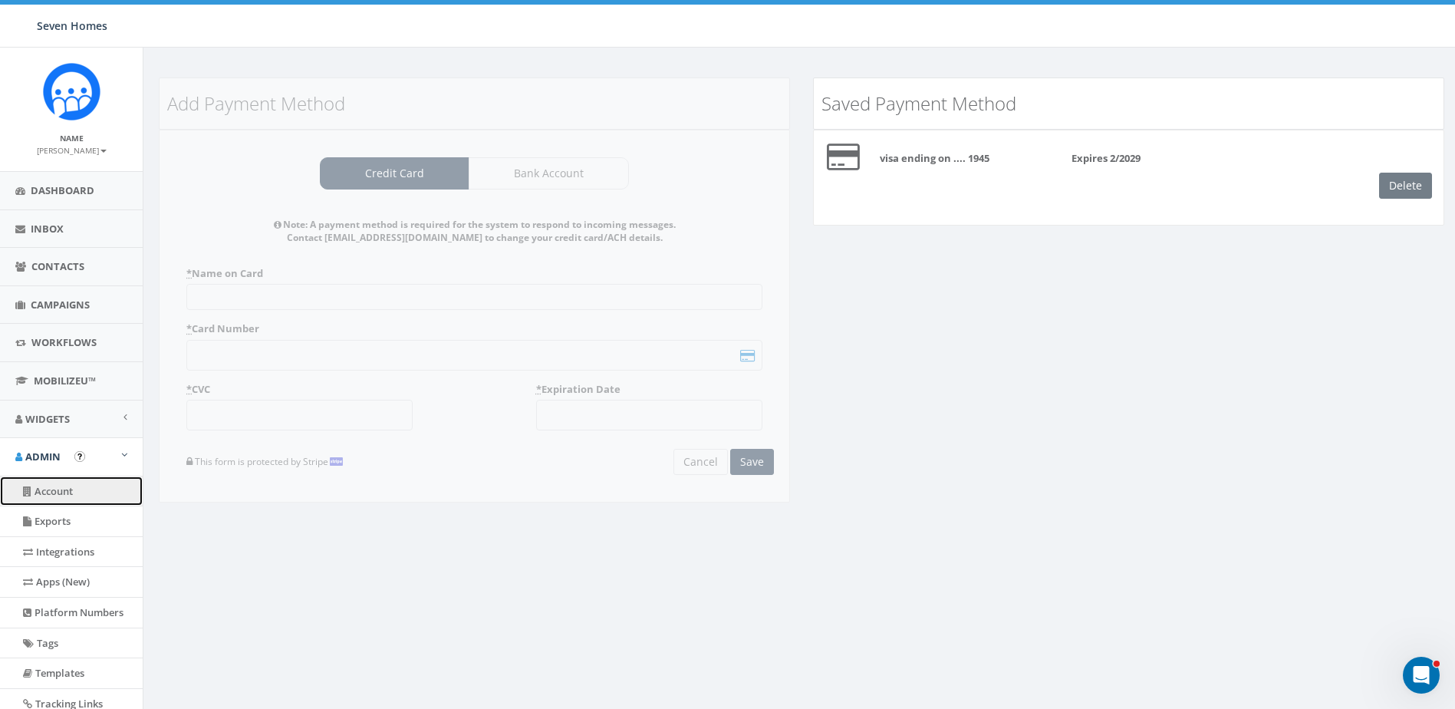
click at [51, 485] on link "Account" at bounding box center [71, 491] width 143 height 30
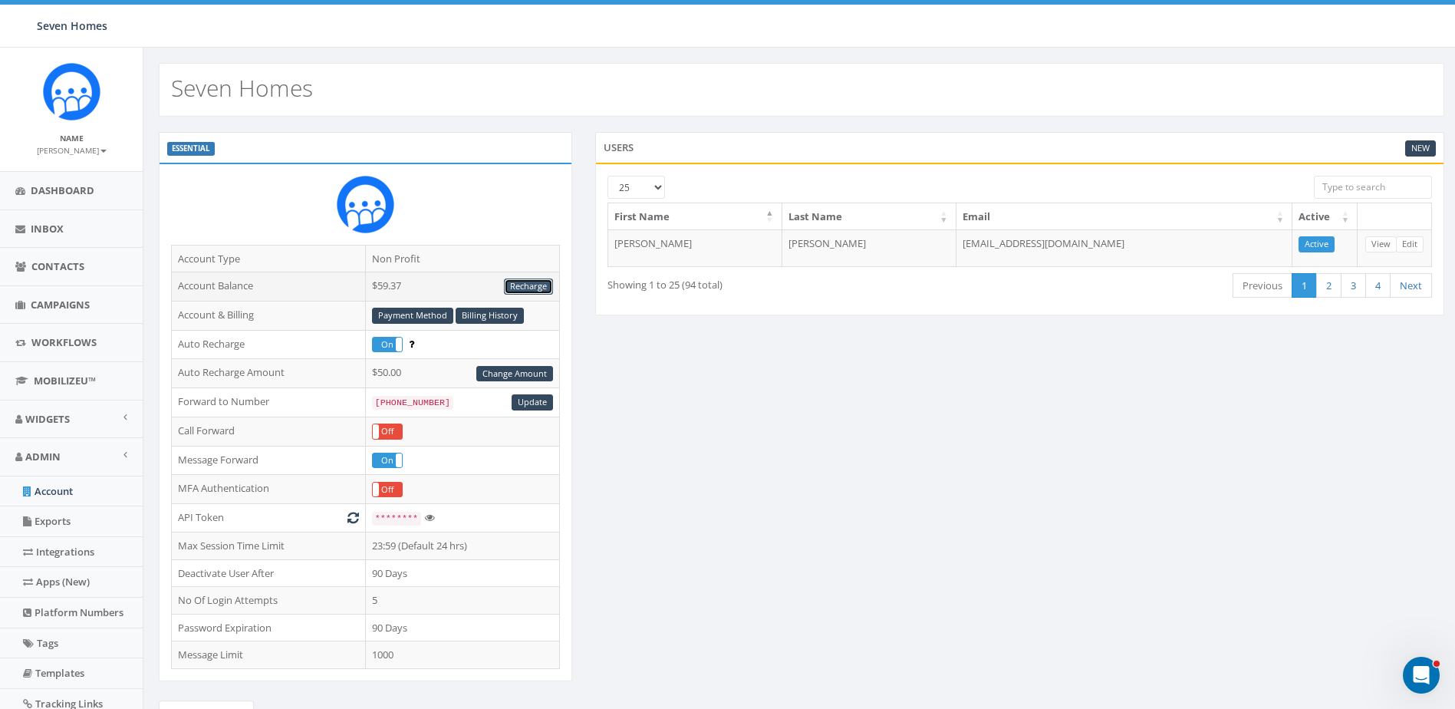
click at [533, 286] on link "Recharge" at bounding box center [528, 286] width 49 height 16
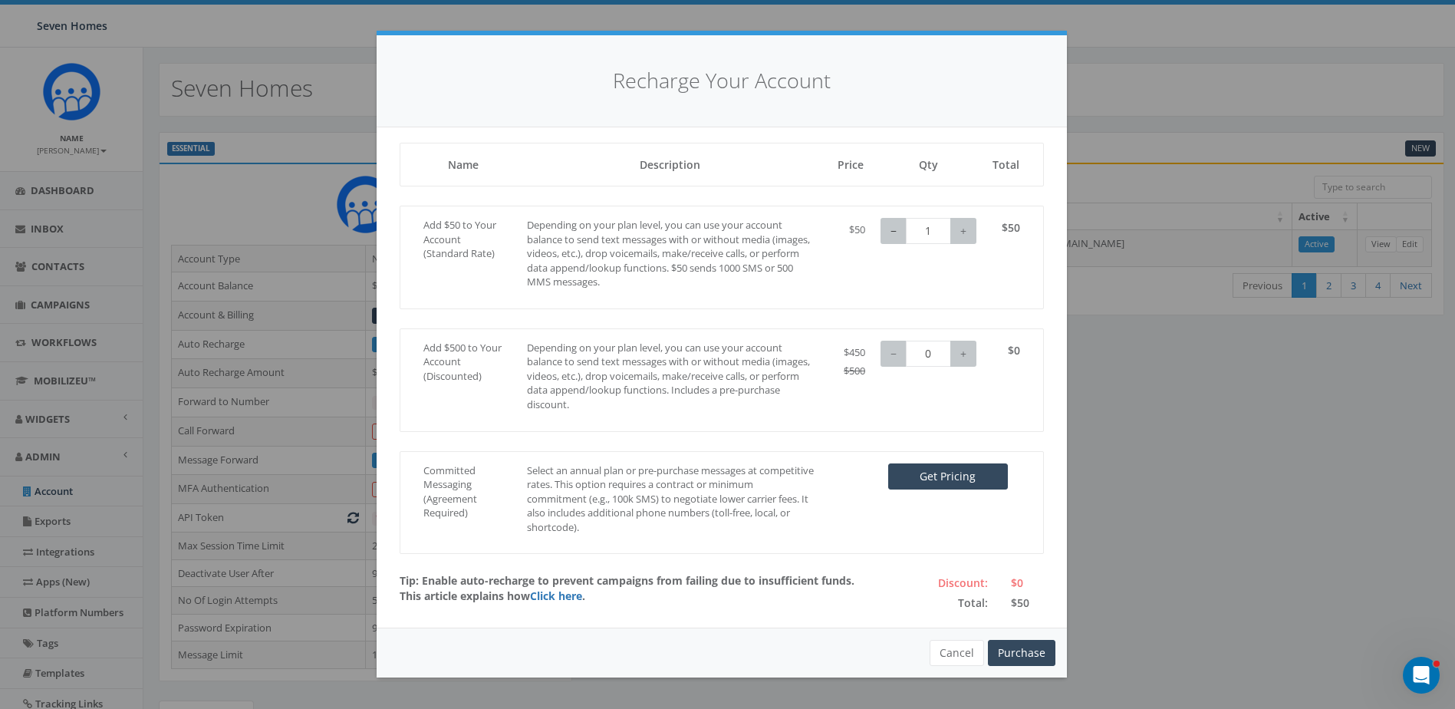
type input "0"
click at [893, 230] on button "−" at bounding box center [893, 231] width 26 height 26
type input "1"
click at [968, 354] on button "+" at bounding box center [963, 353] width 26 height 26
click at [1037, 647] on button "Purchase" at bounding box center [1021, 653] width 67 height 26
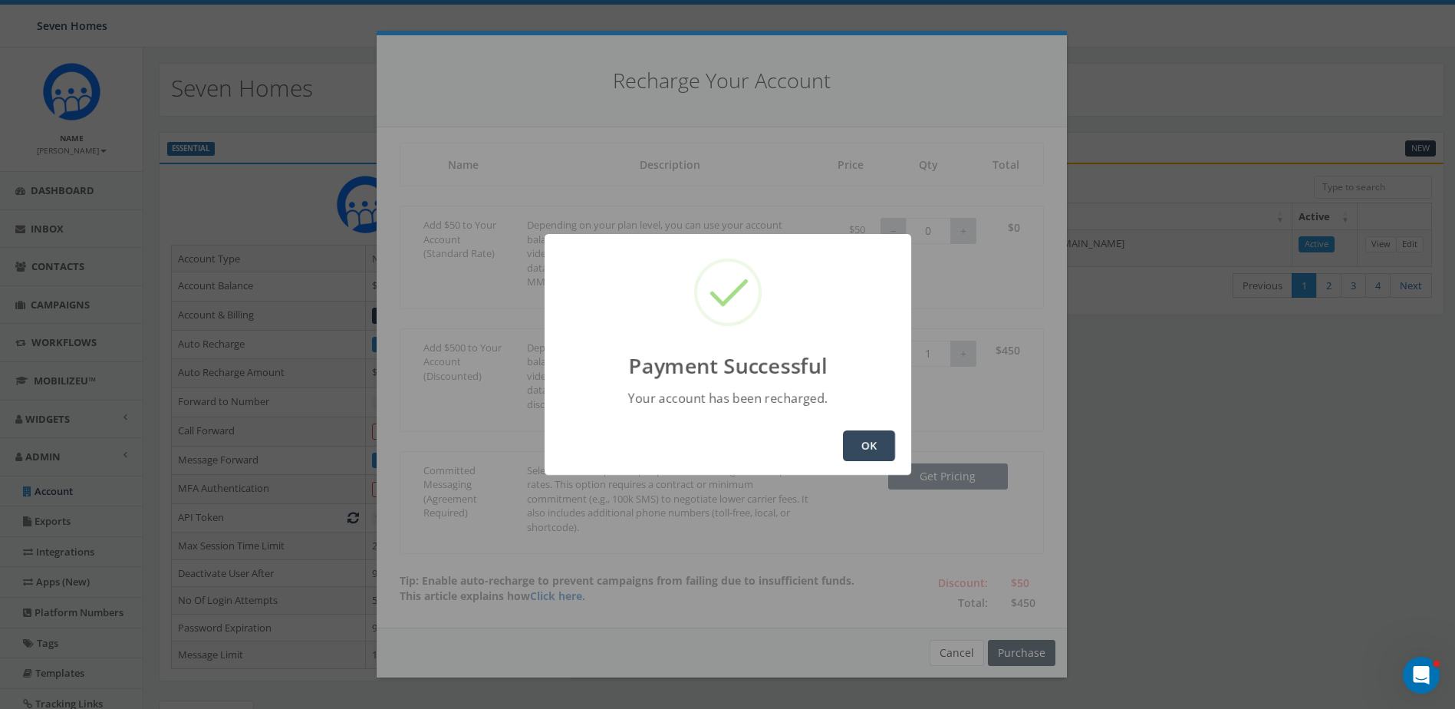
click at [876, 442] on button "OK" at bounding box center [869, 445] width 52 height 31
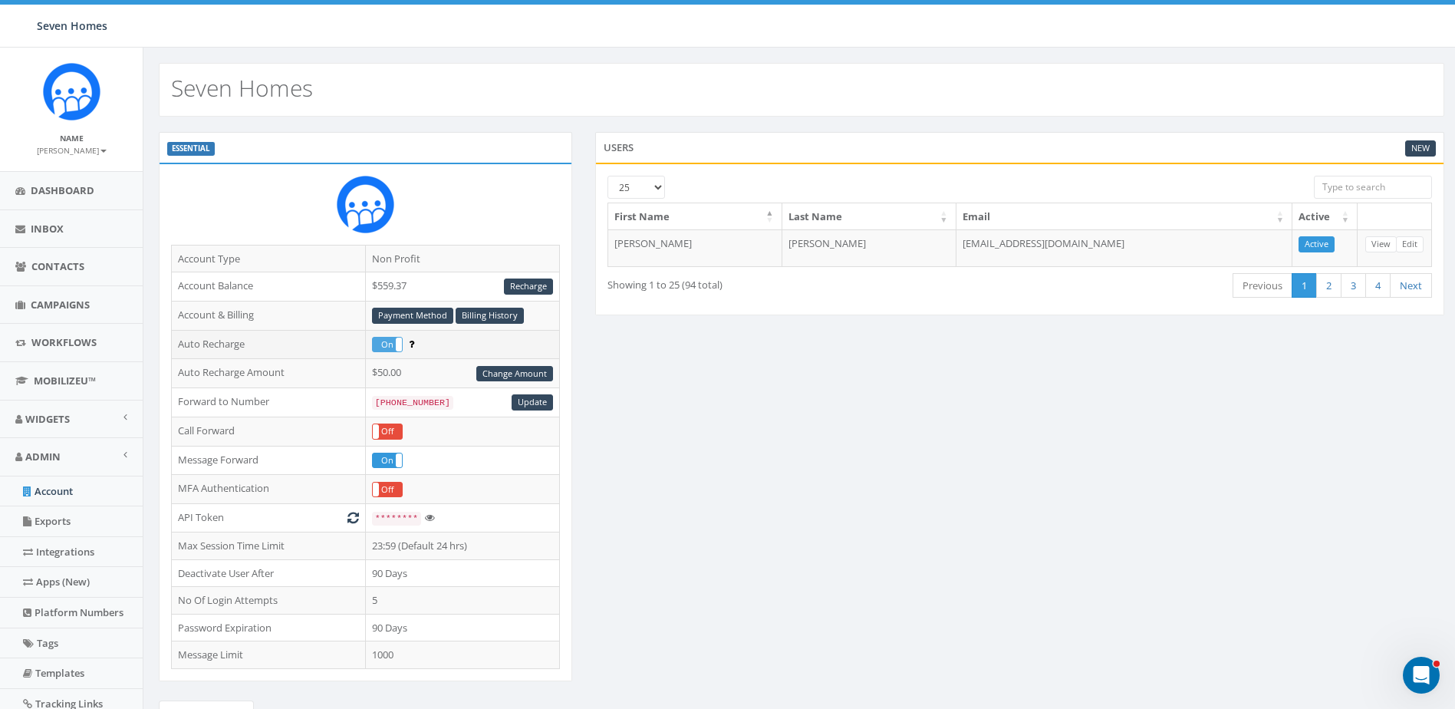
click at [395, 338] on label "On" at bounding box center [387, 344] width 29 height 15
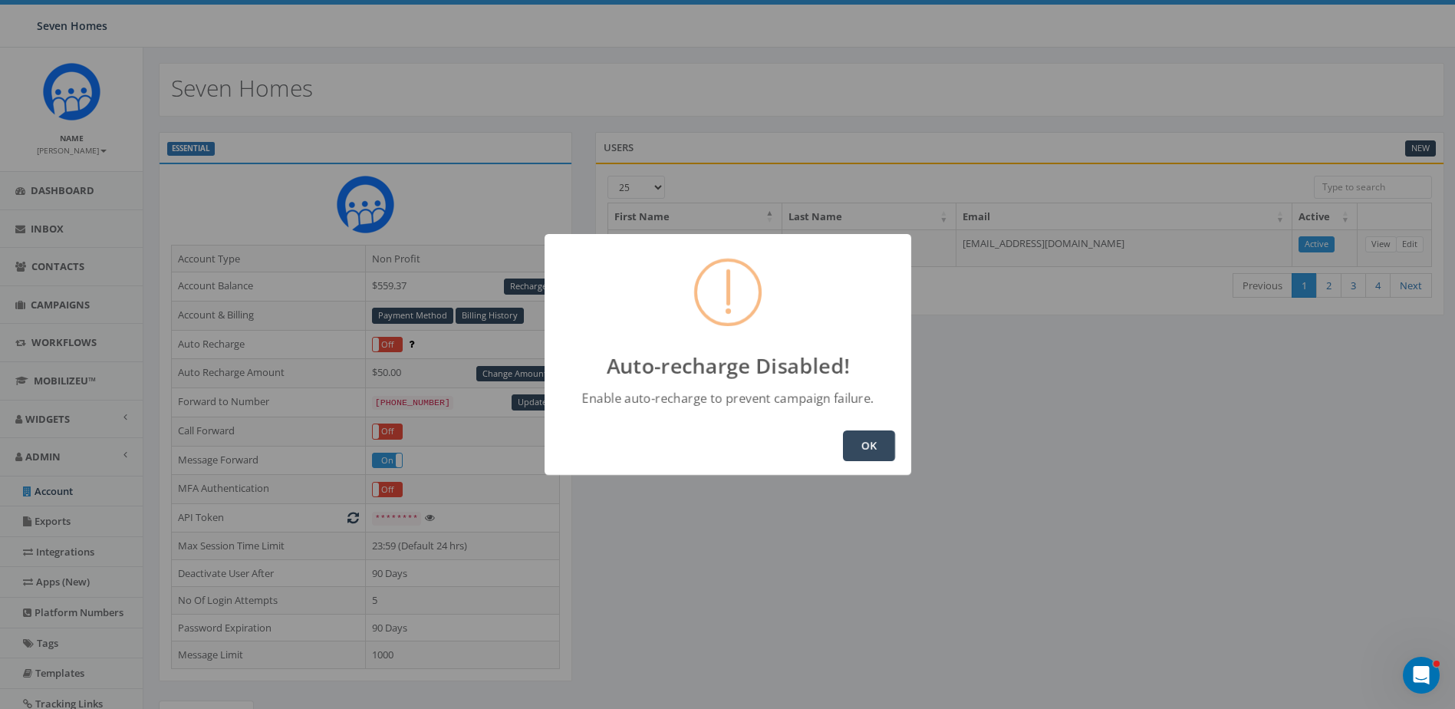
click at [872, 447] on button "OK" at bounding box center [869, 445] width 52 height 31
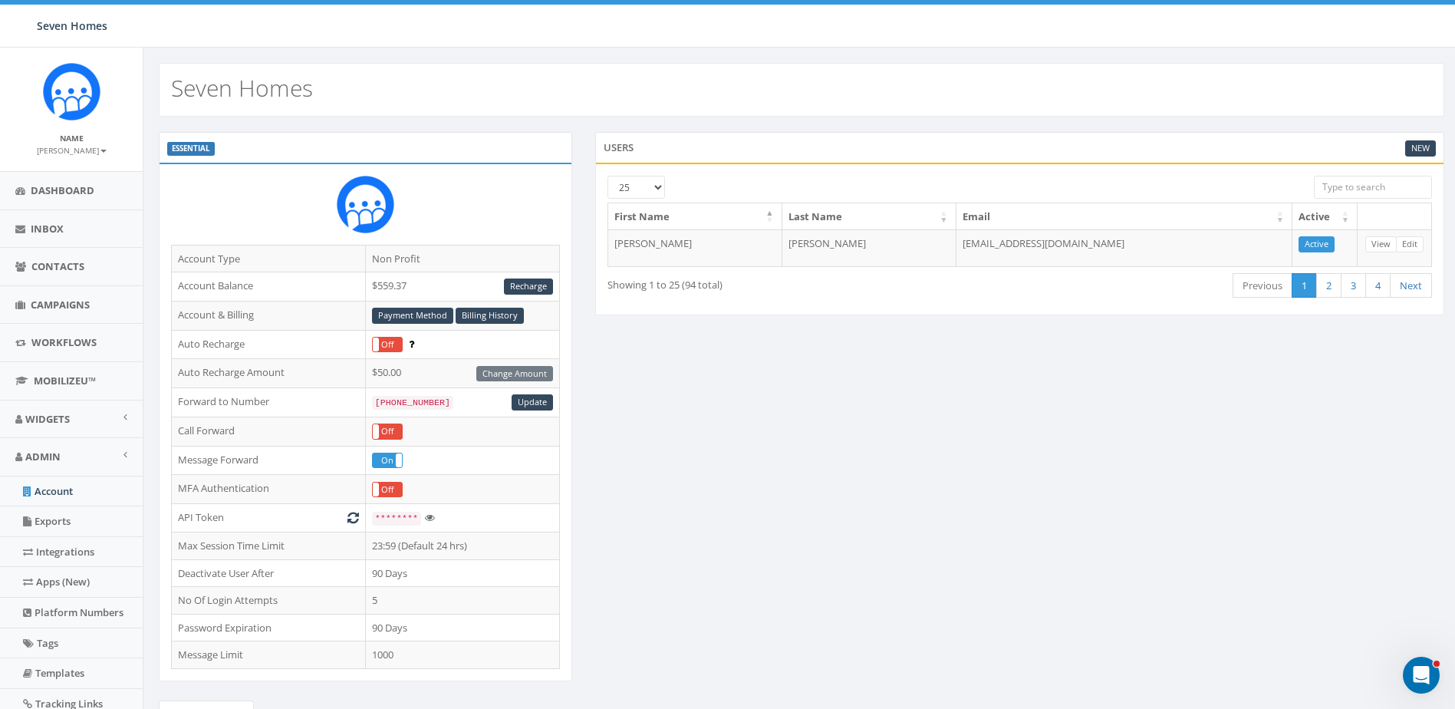
click at [737, 390] on div "ESSENTIAL Account Type Non Profit Account Balance $559.37 Recharge Account & Bi…" at bounding box center [801, 521] width 1308 height 779
click at [57, 486] on link "Account" at bounding box center [71, 491] width 143 height 30
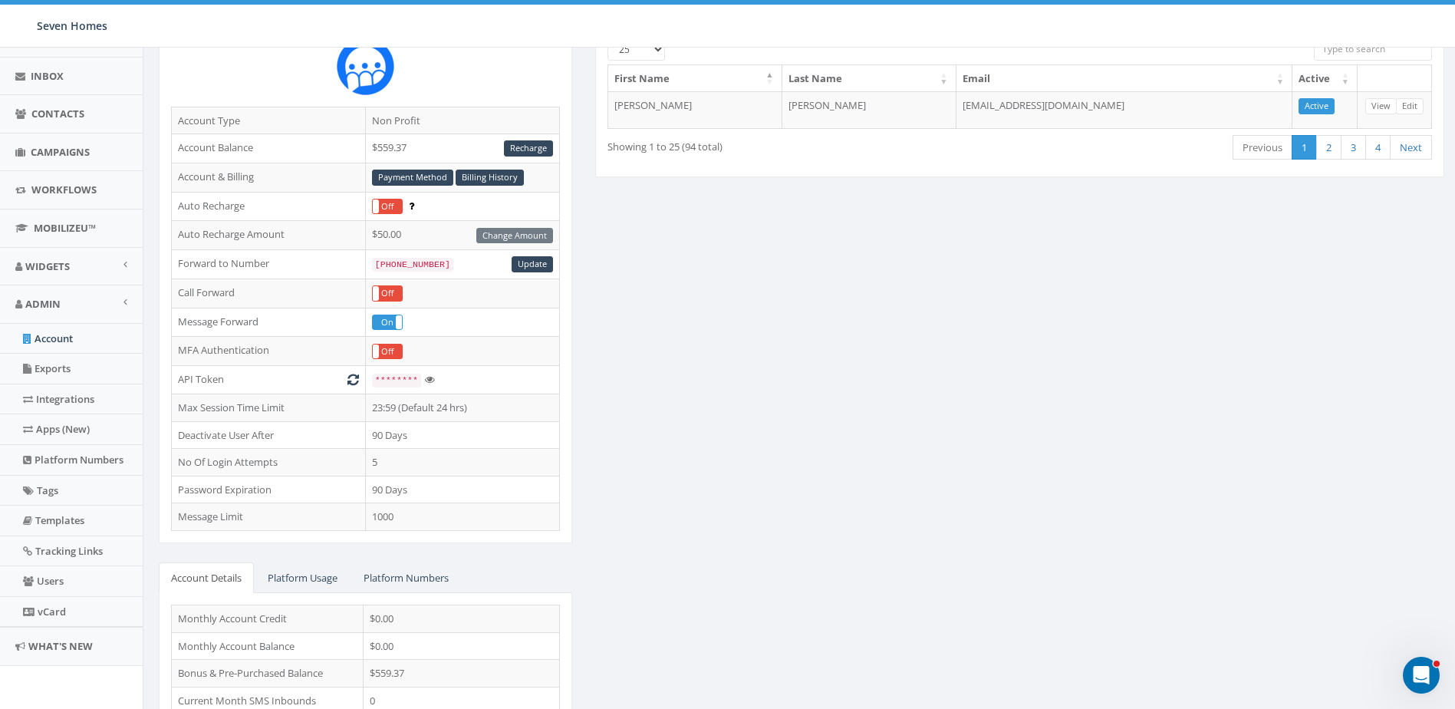
scroll to position [217, 0]
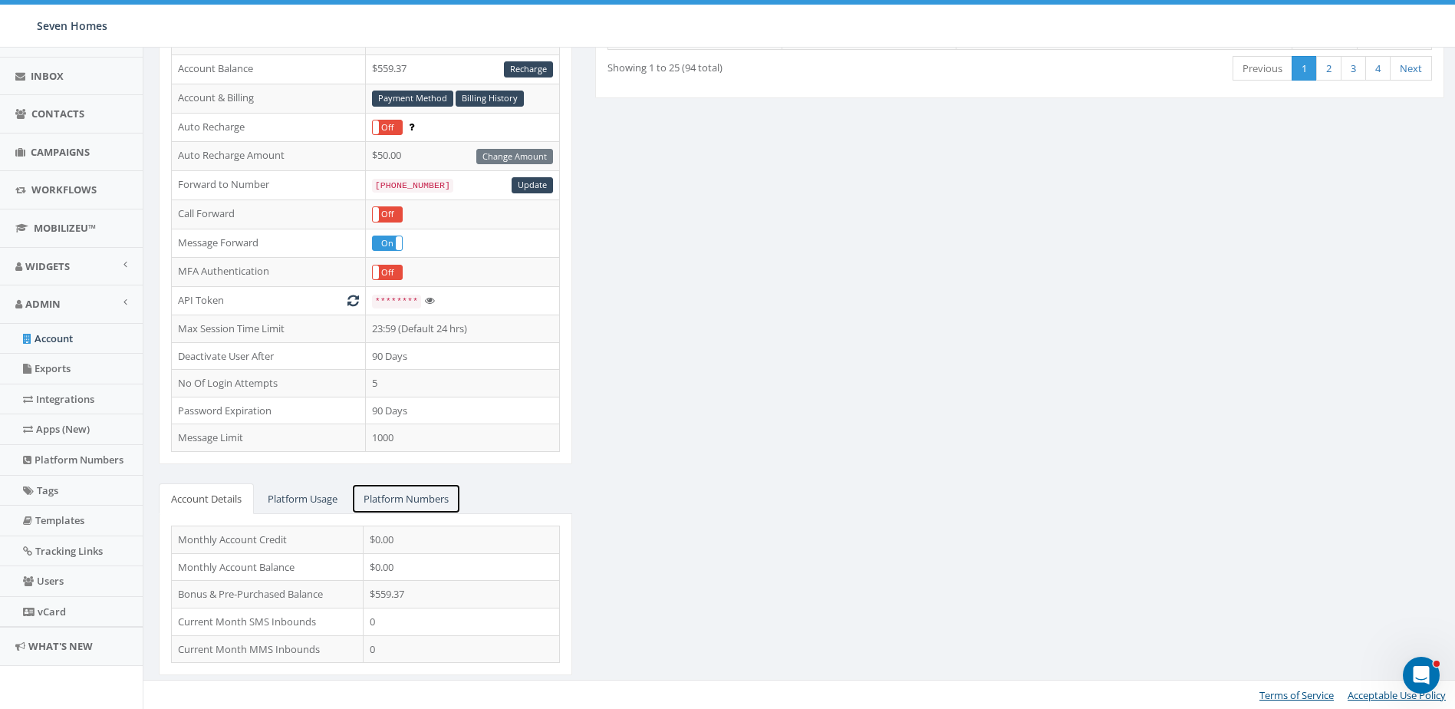
click at [419, 497] on link "Platform Numbers" at bounding box center [406, 498] width 110 height 31
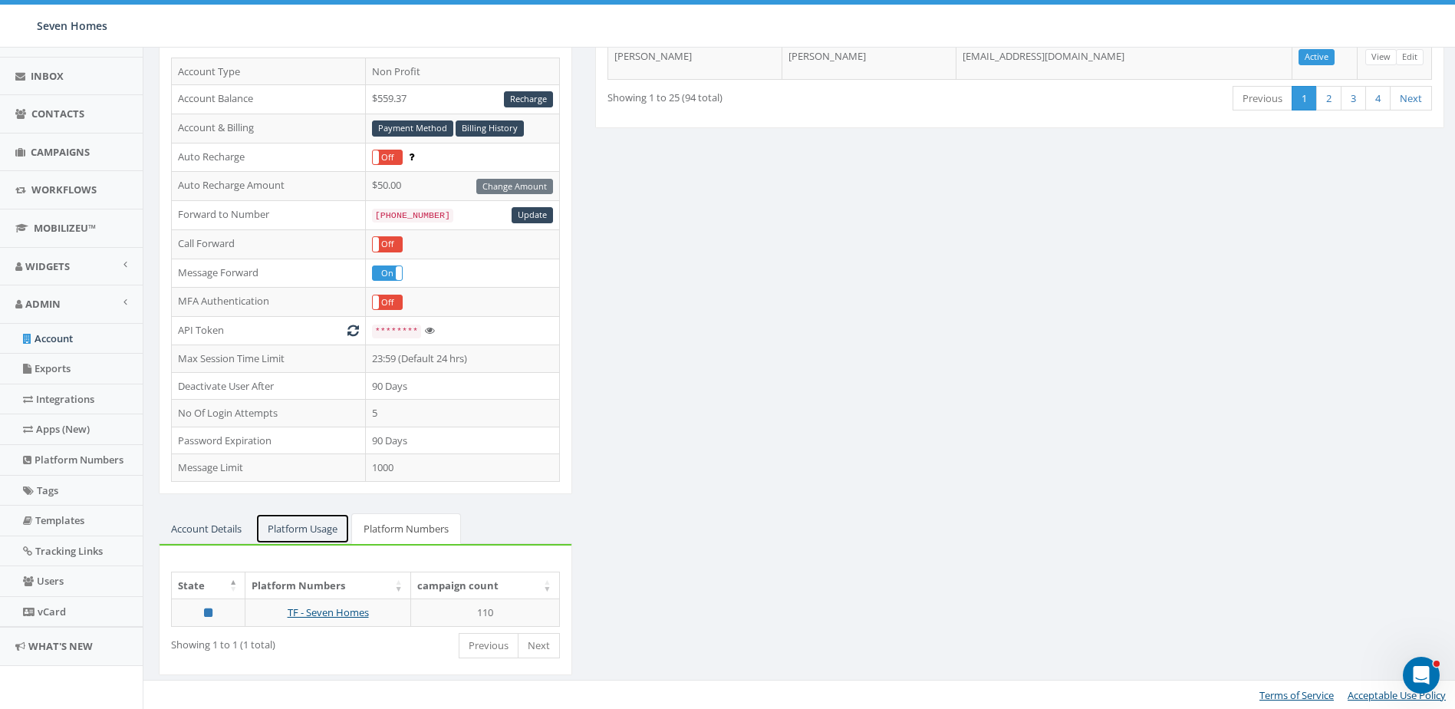
click at [318, 519] on link "Platform Usage" at bounding box center [302, 528] width 94 height 31
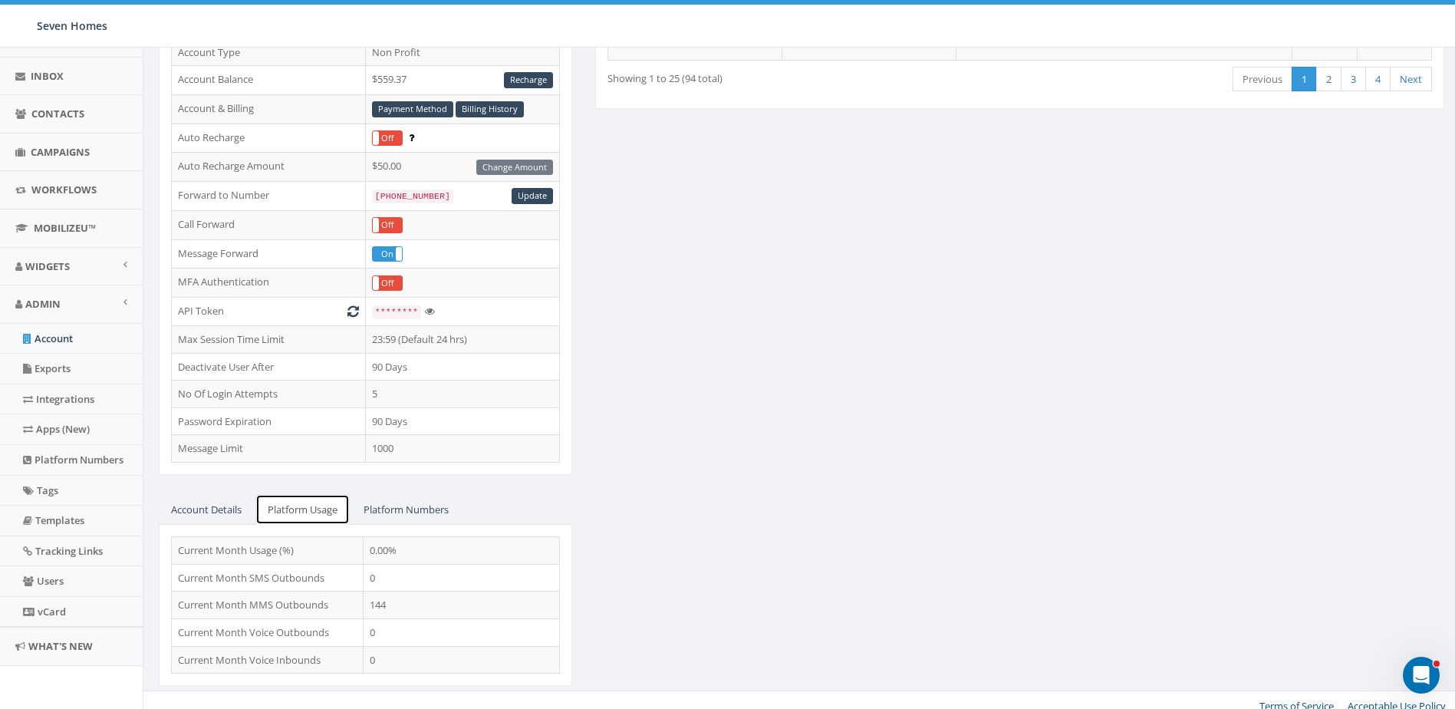
scroll to position [217, 0]
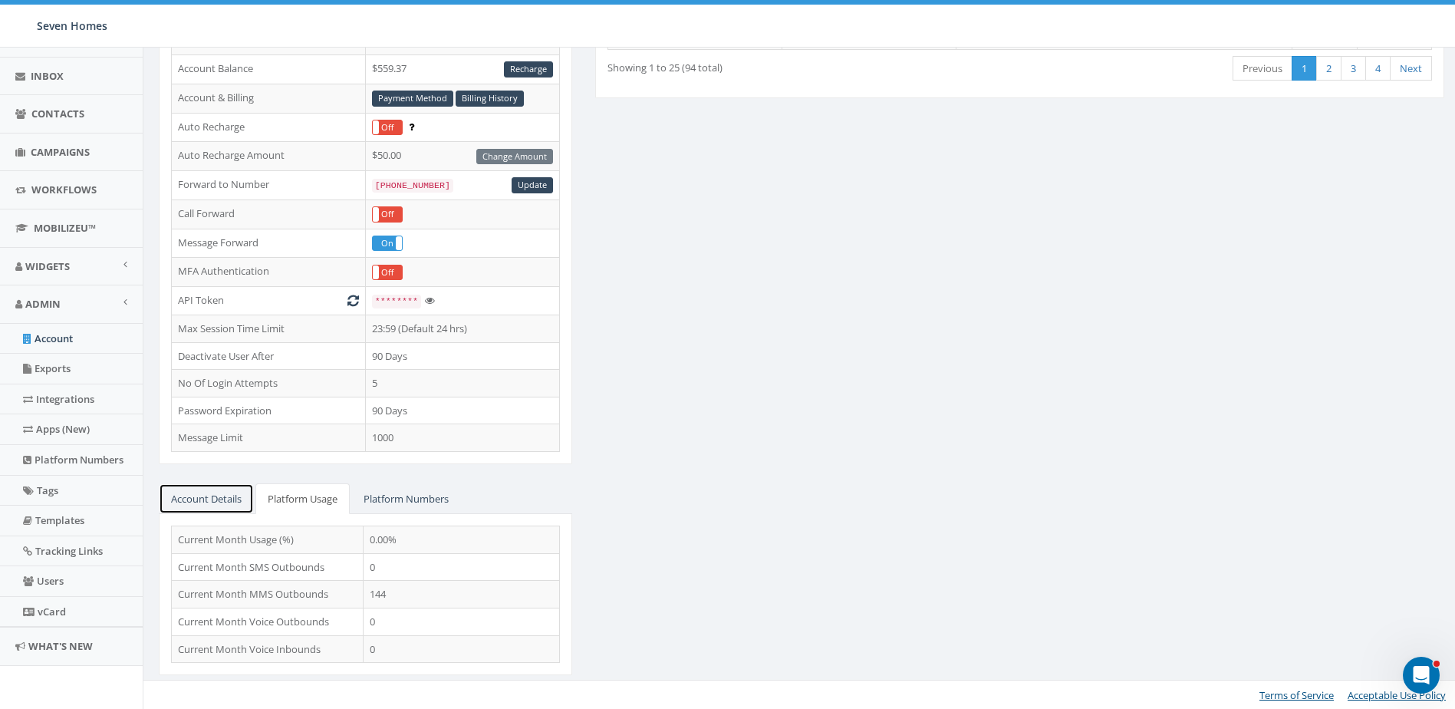
click at [213, 495] on link "Account Details" at bounding box center [206, 498] width 95 height 31
click at [695, 357] on div "ESSENTIAL Account Type Non Profit Account Balance $559.37 Recharge Account & Bi…" at bounding box center [801, 304] width 1308 height 779
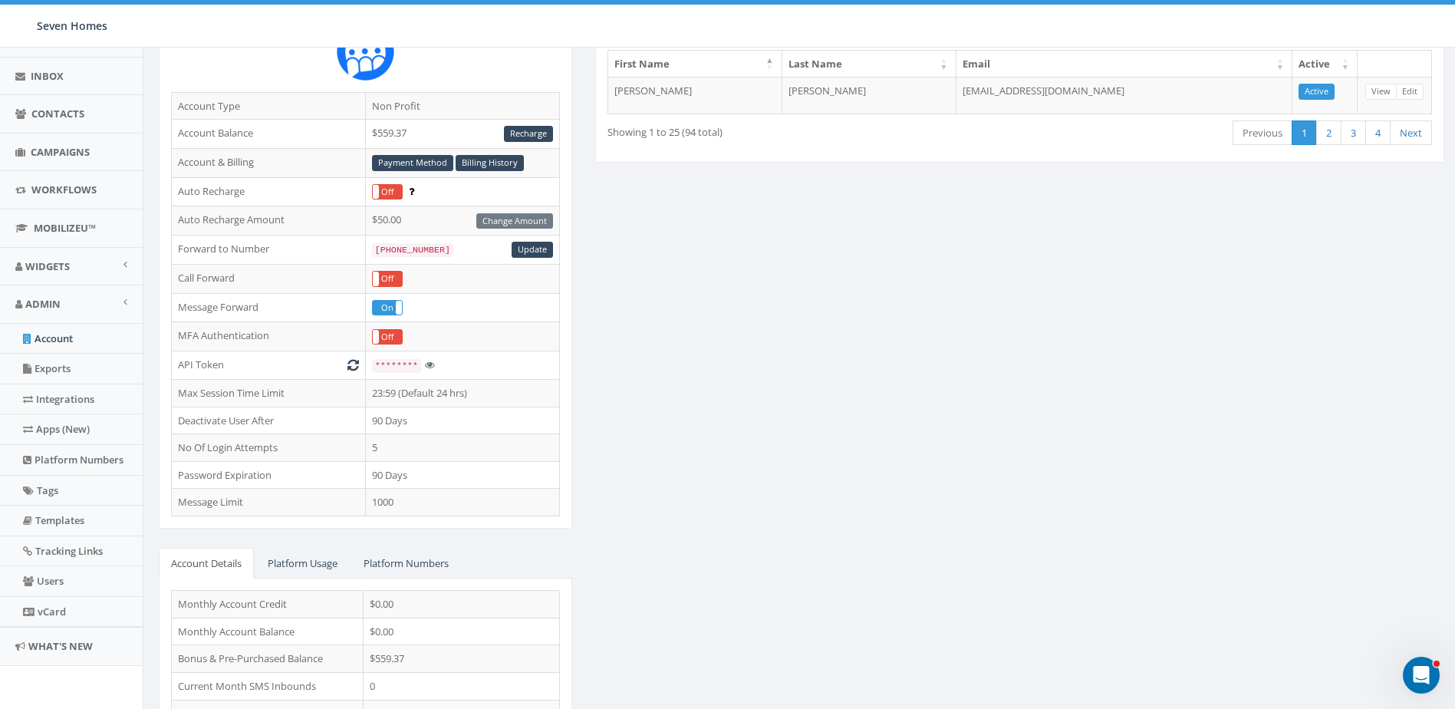
scroll to position [153, 0]
click at [735, 377] on div "ESSENTIAL Account Type Non Profit Account Balance $559.37 Recharge Account & Bi…" at bounding box center [801, 368] width 1308 height 779
click at [700, 273] on div "ESSENTIAL Account Type Non Profit Account Balance $559.37 Recharge Account & Bi…" at bounding box center [801, 368] width 1308 height 779
click at [389, 500] on td "1000" at bounding box center [462, 502] width 194 height 28
click at [68, 153] on span "Campaigns" at bounding box center [60, 152] width 59 height 14
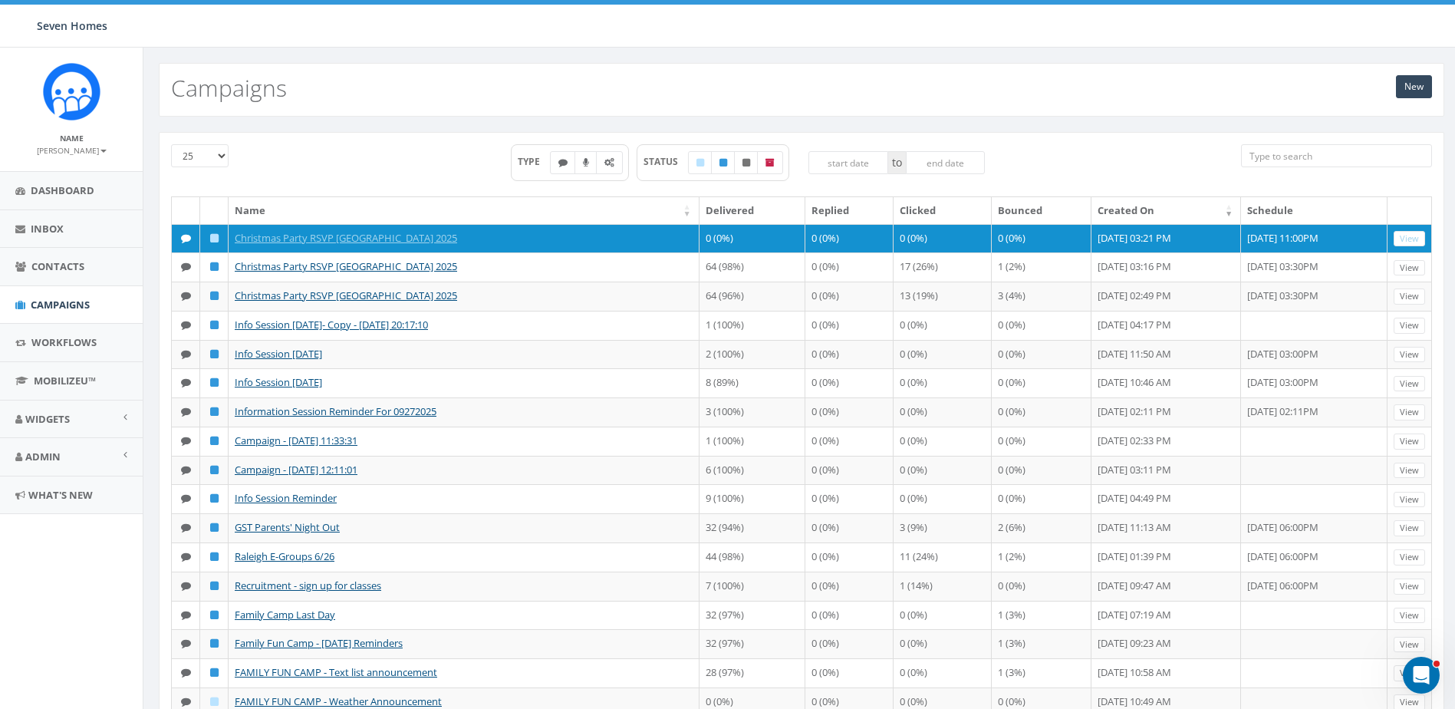
click at [468, 178] on div "TYPE STATUS to" at bounding box center [747, 170] width 963 height 52
